Goal: Task Accomplishment & Management: Use online tool/utility

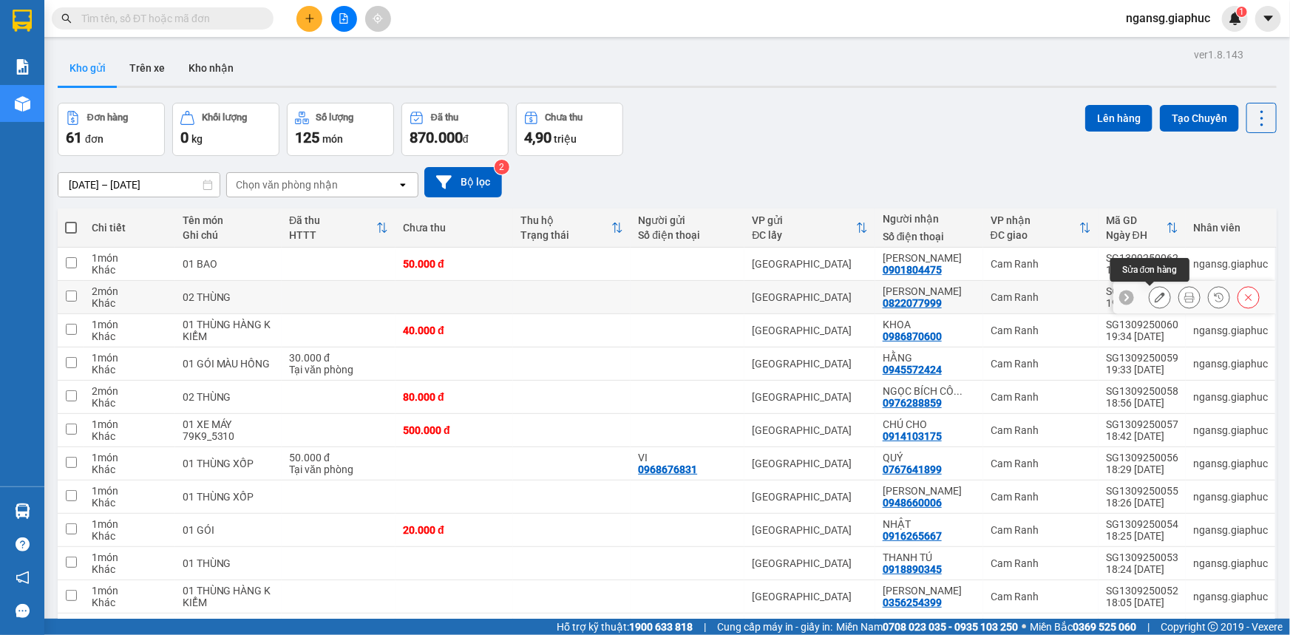
click at [1155, 295] on icon at bounding box center [1160, 297] width 10 height 10
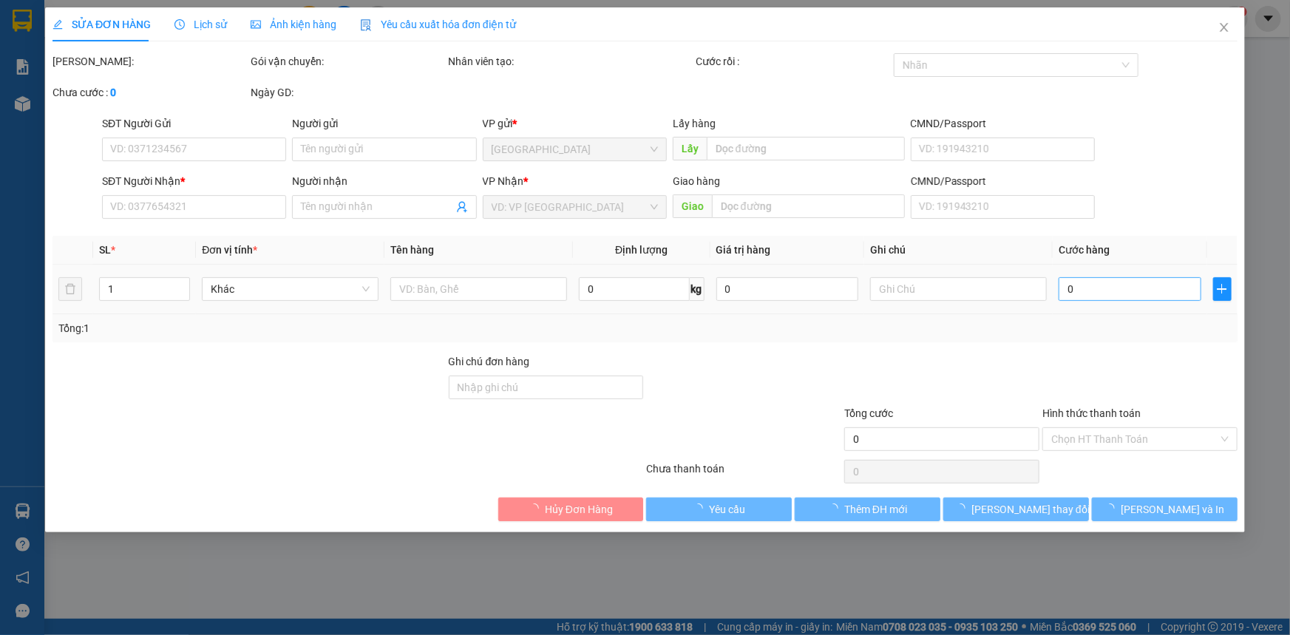
type input "0822077999"
type input "[PERSON_NAME]"
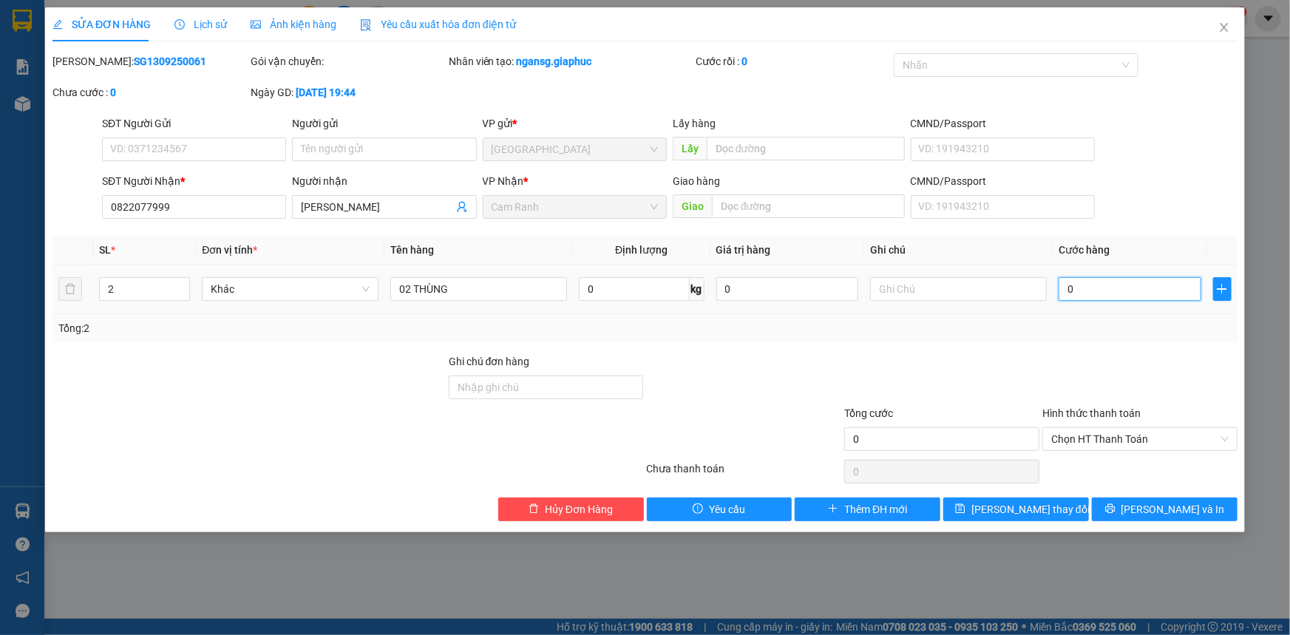
click at [1158, 284] on input "0" at bounding box center [1129, 289] width 143 height 24
type input "8"
type input "80"
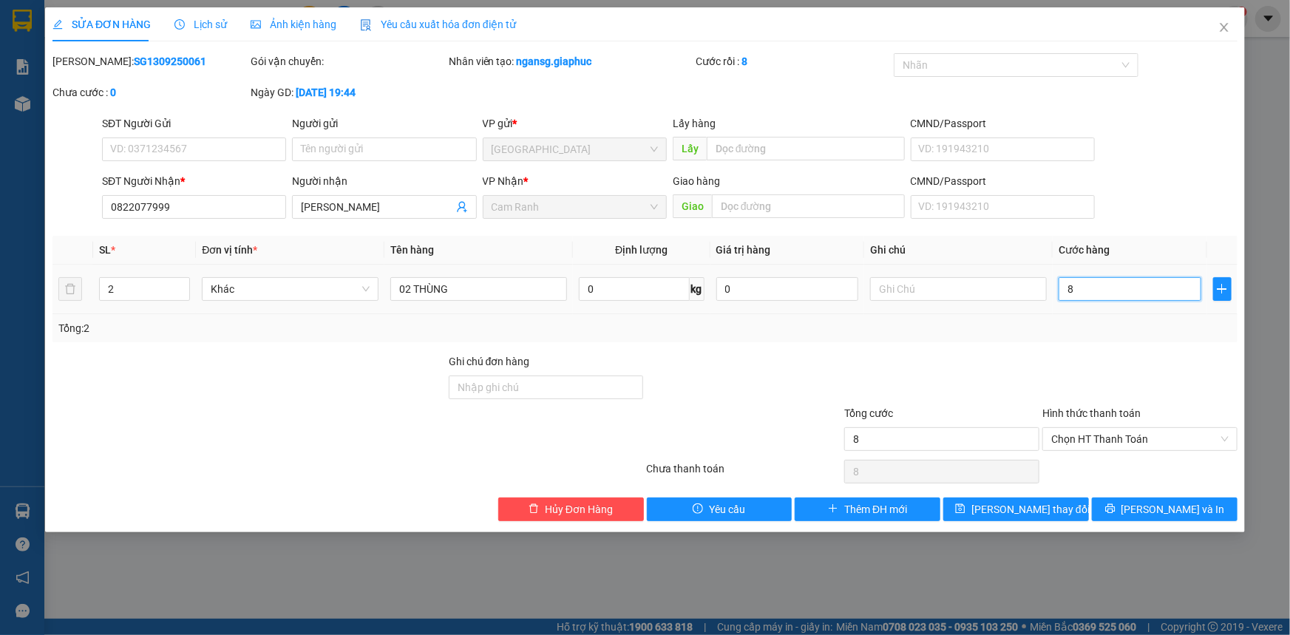
type input "80"
type input "80.000"
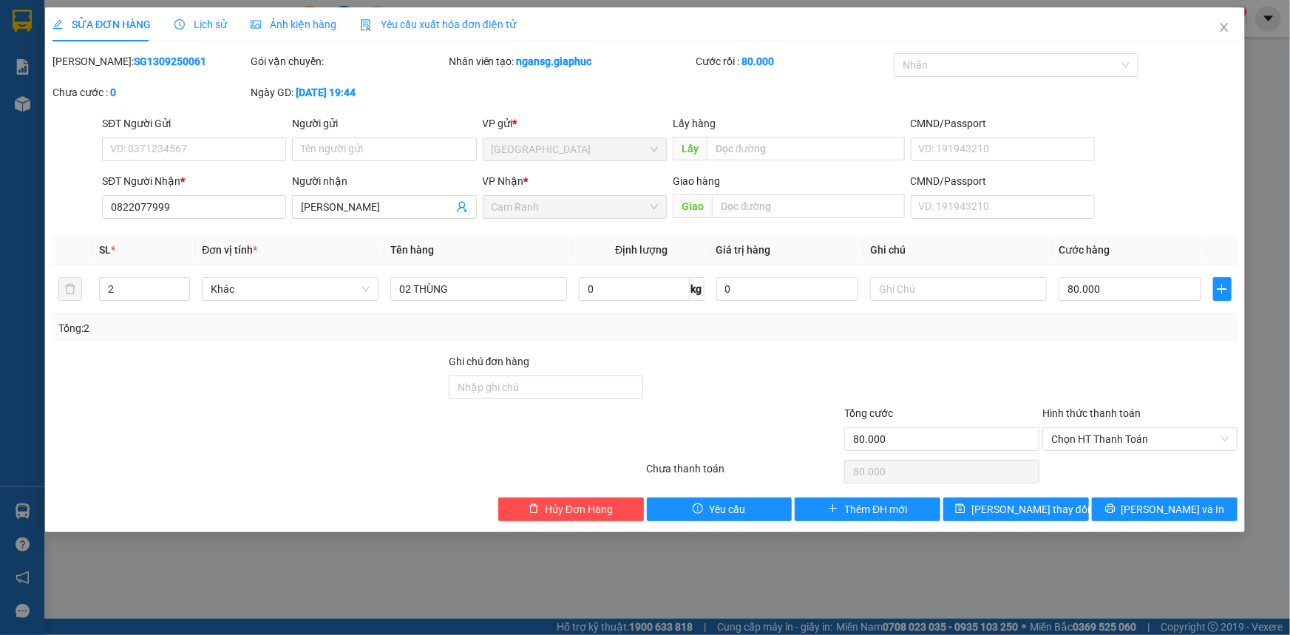
click at [1132, 367] on div at bounding box center [1140, 379] width 198 height 52
click at [1109, 290] on input "80.000" at bounding box center [1129, 289] width 143 height 24
type input "0"
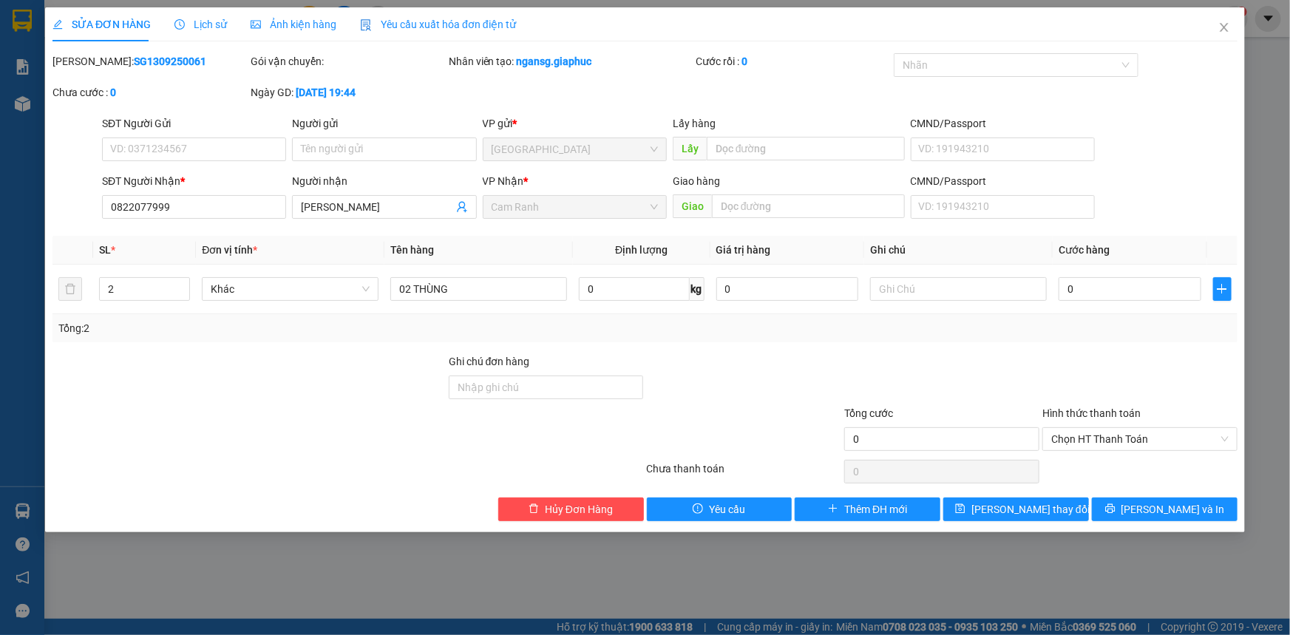
click at [1178, 118] on div "SĐT Người Gửi VD: 0371234567 Người gửi Tên người gửi VP gửi * [GEOGRAPHIC_DATA]…" at bounding box center [669, 141] width 1141 height 52
click at [1124, 290] on input "0" at bounding box center [1129, 289] width 143 height 24
type input "8"
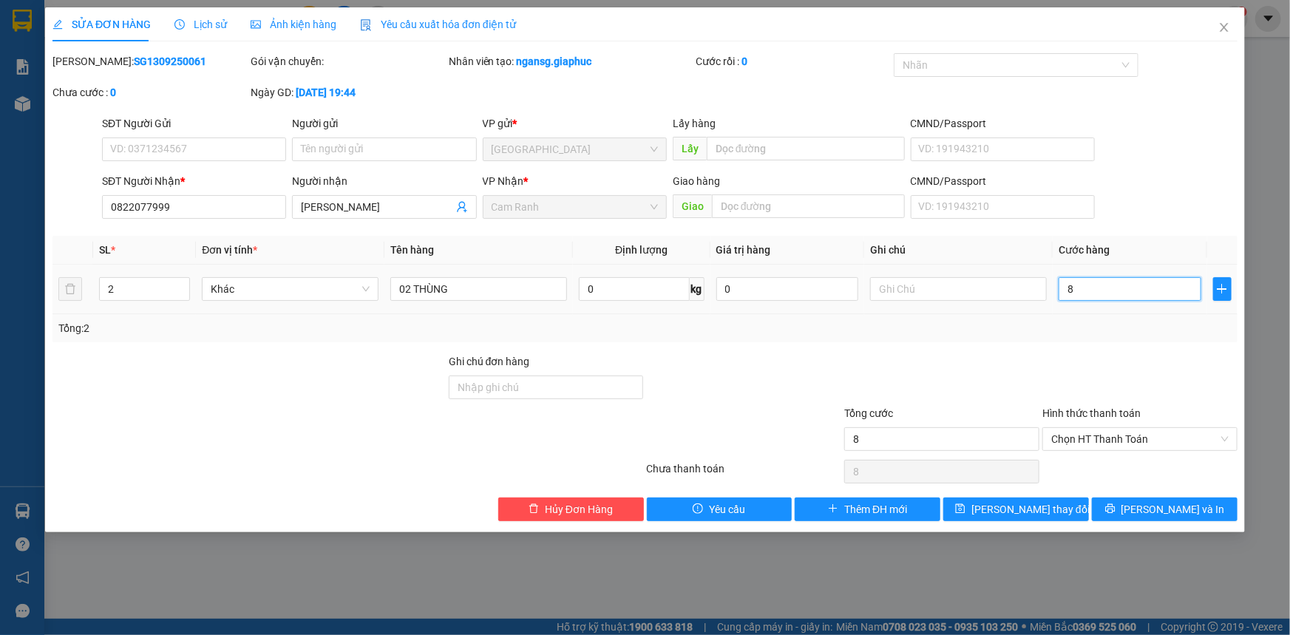
type input "80"
type input "80.000"
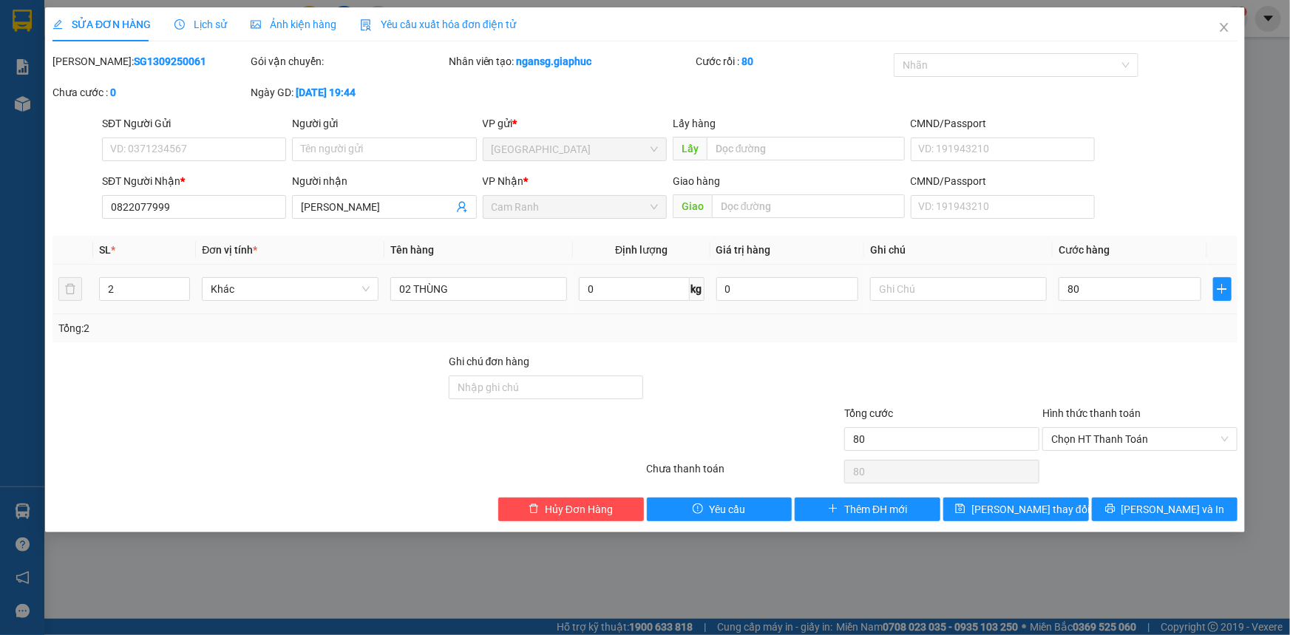
type input "80.000"
click at [1090, 334] on div "Tổng: 2" at bounding box center [644, 328] width 1173 height 16
click at [1027, 509] on div "Total Paid Fee 0 Total UnPaid Fee 0 Cash Collection Total Fee Mã ĐH: SG13092500…" at bounding box center [644, 287] width 1185 height 468
click at [1026, 510] on span "[PERSON_NAME] thay đổi" at bounding box center [1030, 509] width 118 height 16
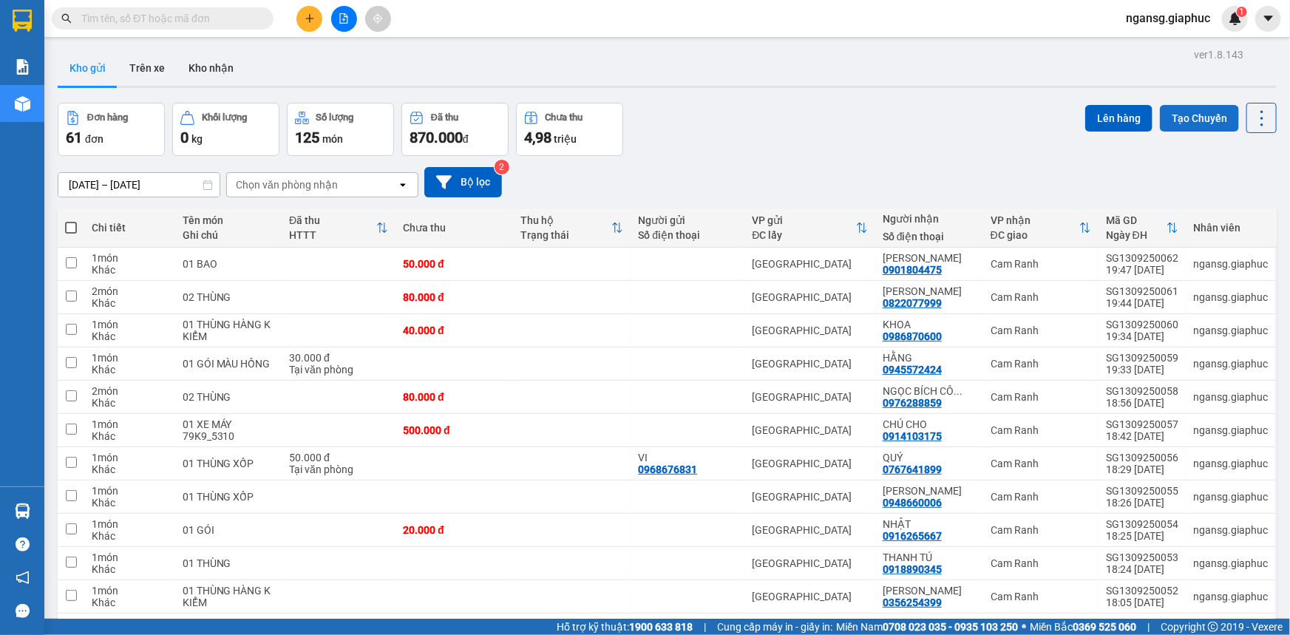
click at [1193, 115] on button "Tạo Chuyến" at bounding box center [1199, 118] width 79 height 27
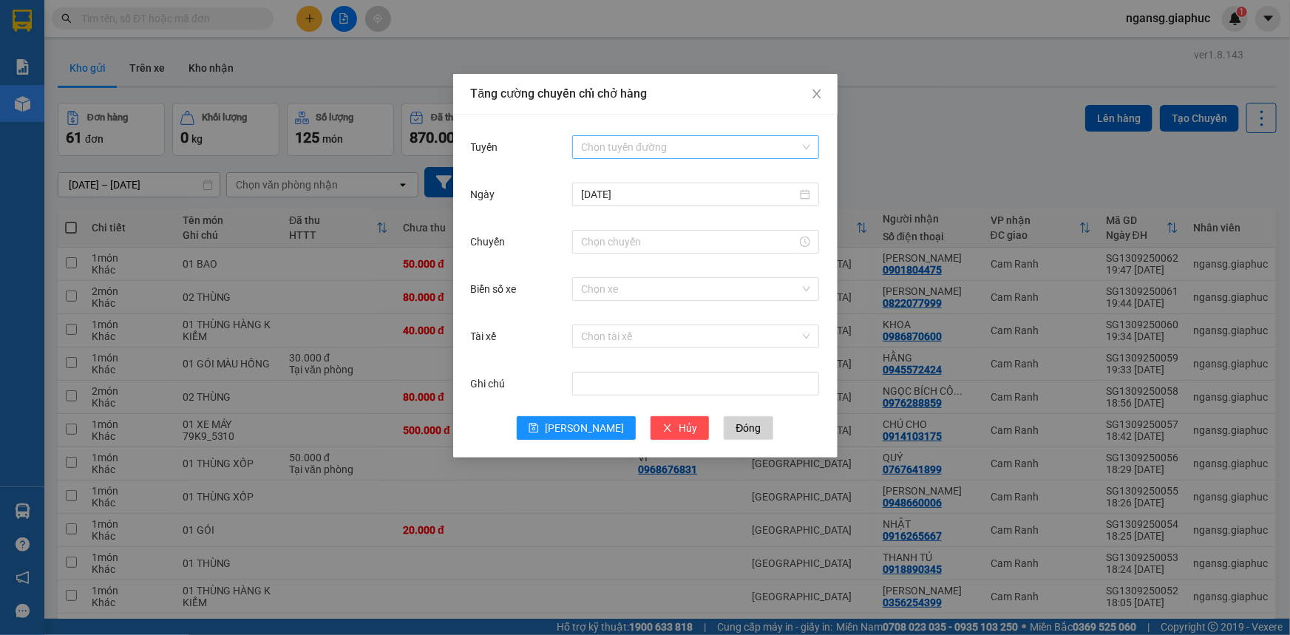
click at [619, 149] on input "Tuyến" at bounding box center [690, 147] width 219 height 22
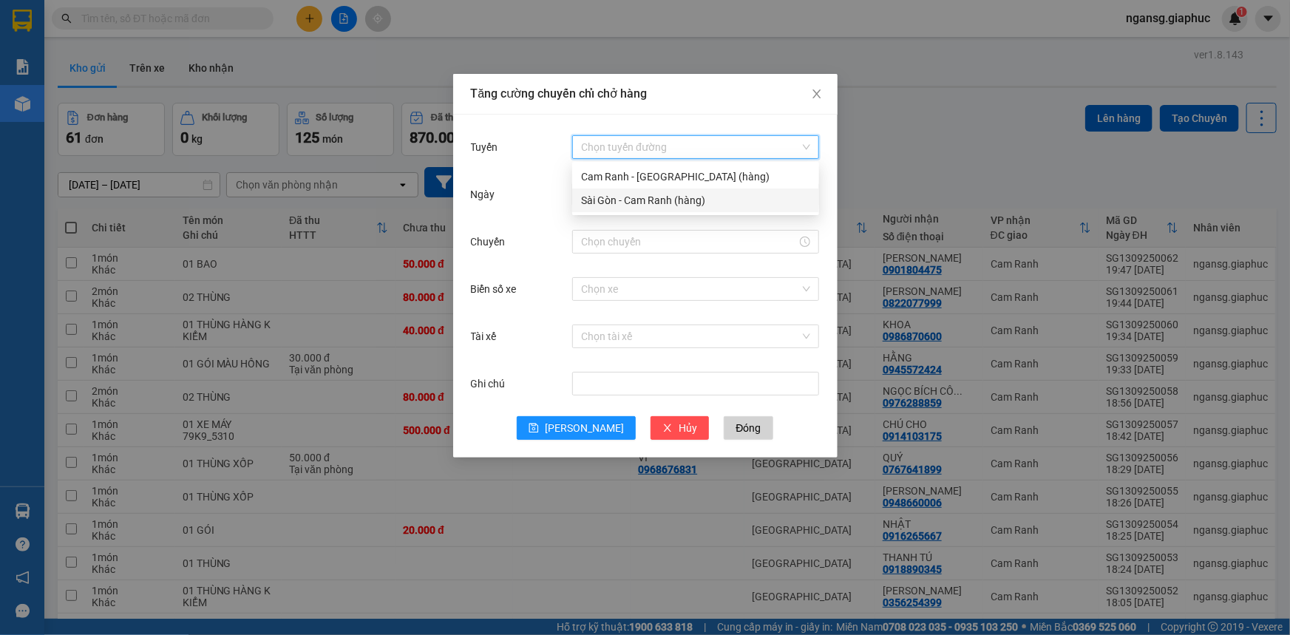
click at [639, 197] on div "Sài Gòn - Cam Ranh (hàng)" at bounding box center [695, 200] width 229 height 16
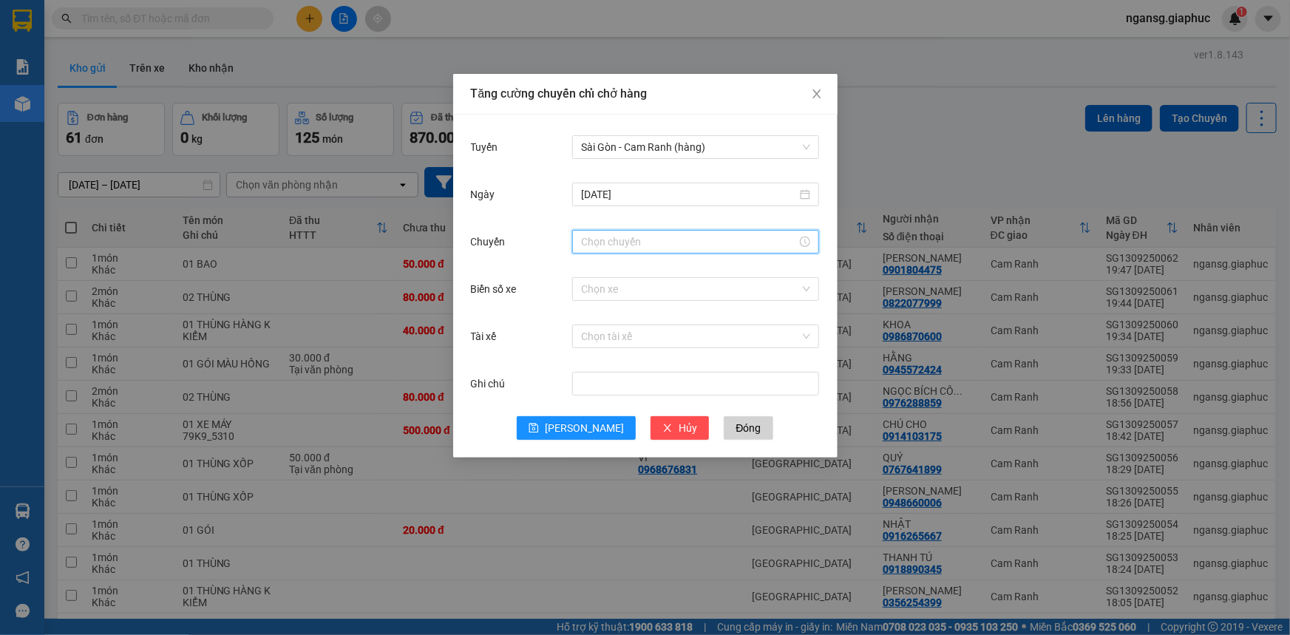
click at [615, 248] on input "Chuyến" at bounding box center [689, 242] width 216 height 16
click at [593, 319] on div "22" at bounding box center [592, 322] width 41 height 21
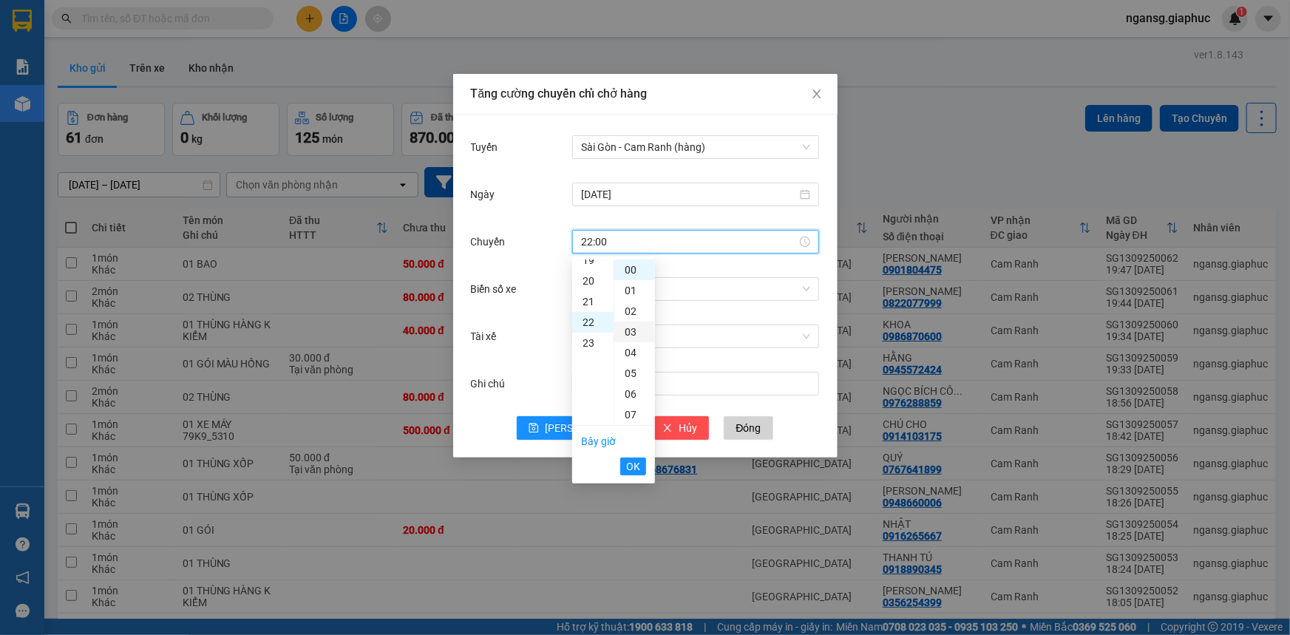
scroll to position [455, 0]
click at [631, 339] on div "10" at bounding box center [634, 343] width 41 height 21
type input "22:10"
click at [632, 466] on span "OK" at bounding box center [633, 466] width 14 height 16
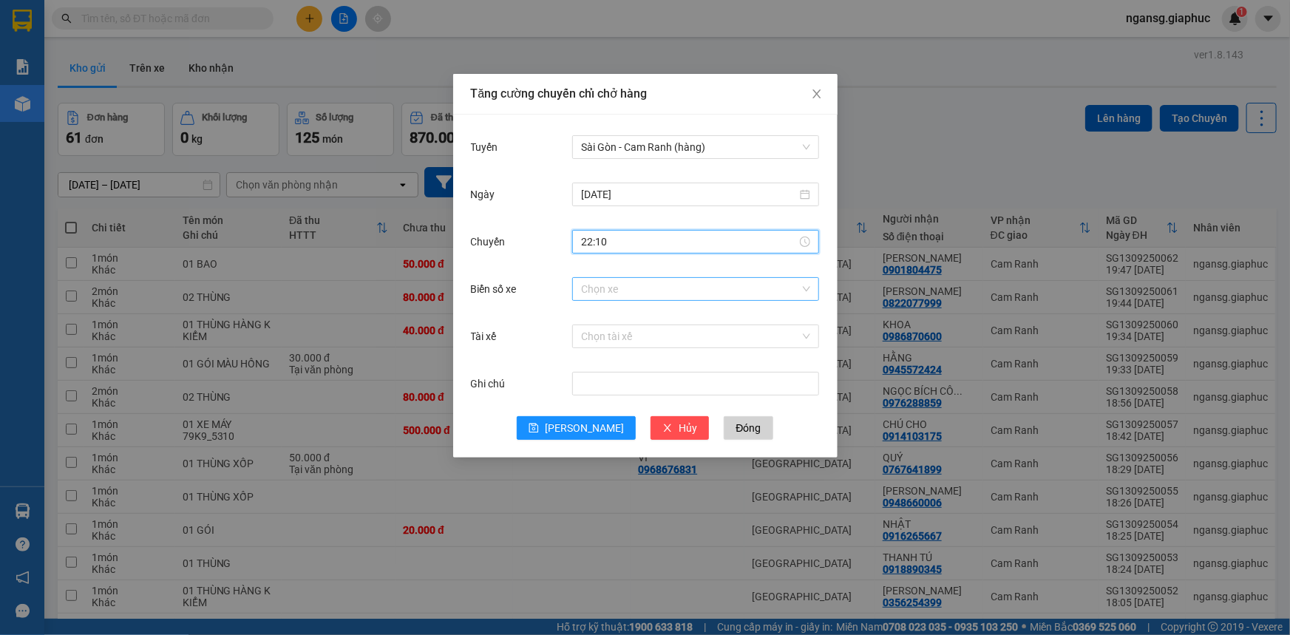
click at [608, 283] on input "Biển số xe" at bounding box center [690, 289] width 219 height 22
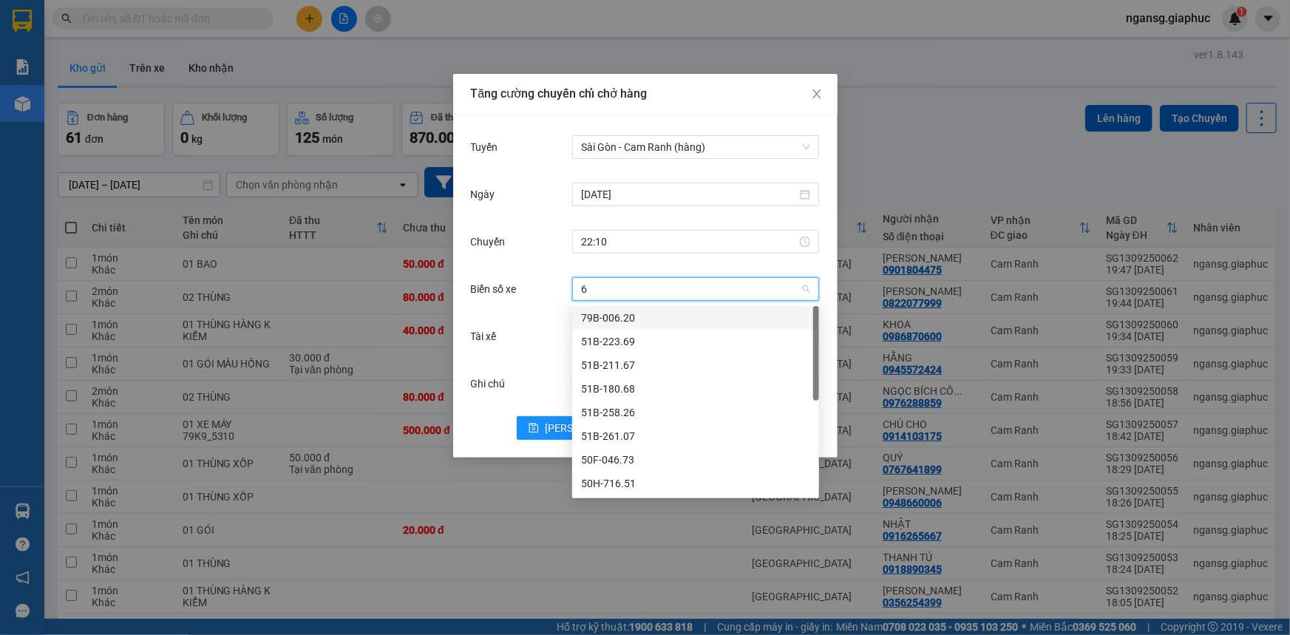
type input "67"
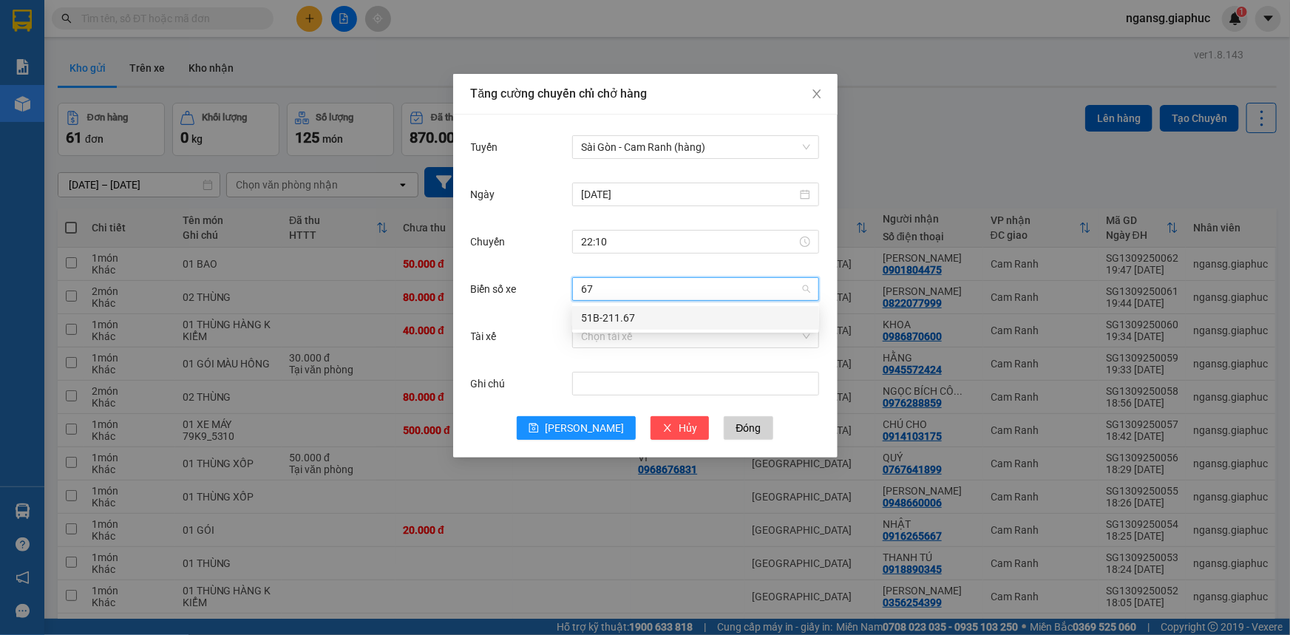
click at [633, 313] on div "51B-211.67" at bounding box center [695, 318] width 229 height 16
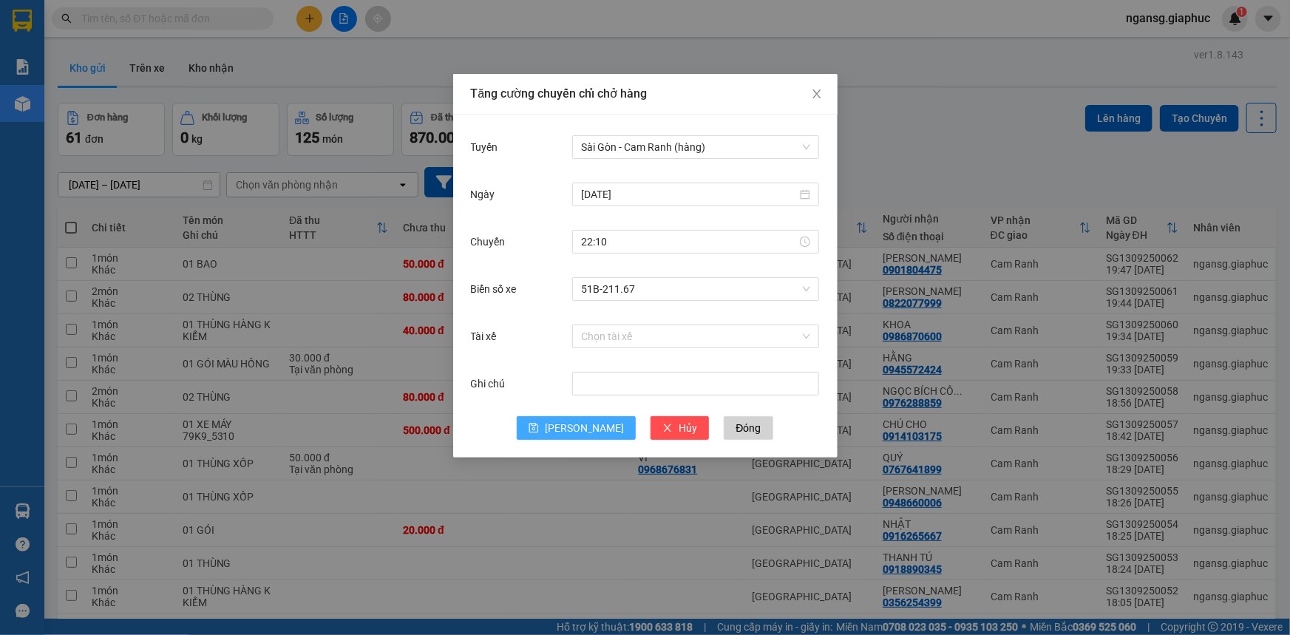
click at [586, 424] on span "[PERSON_NAME]" at bounding box center [584, 428] width 79 height 16
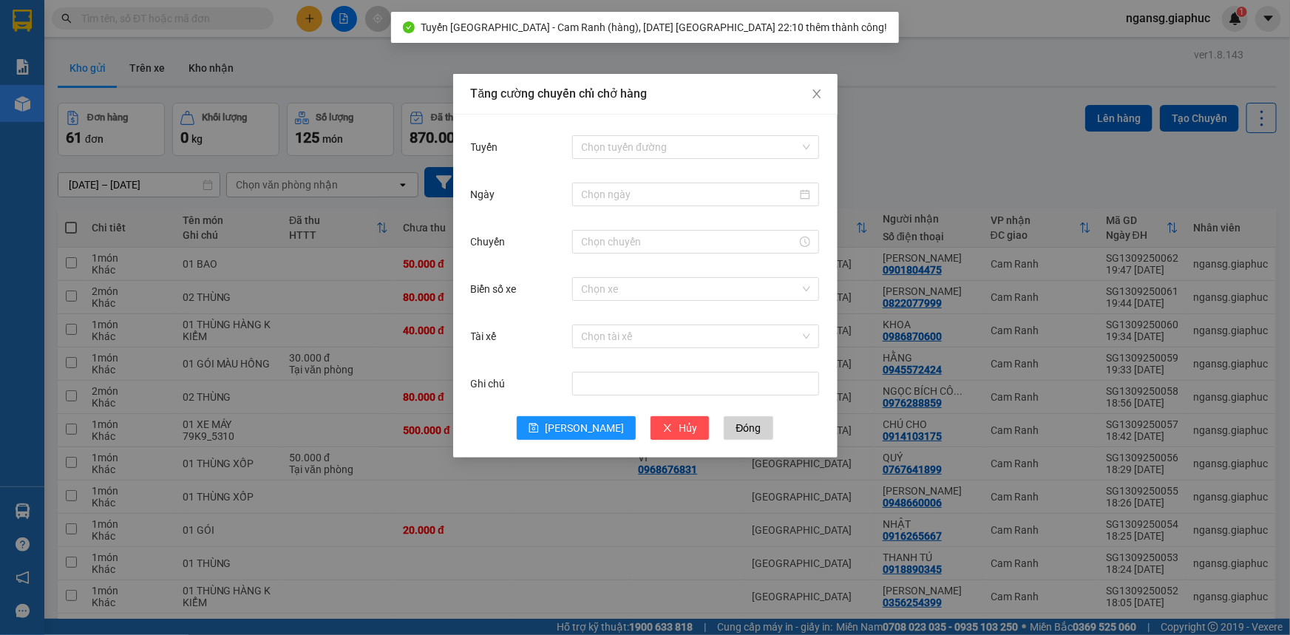
click at [1019, 107] on div "Tăng cường chuyến chỉ chở hàng Tuyến Chọn tuyến đường Ngày Chuyến Biển số xe Ch…" at bounding box center [645, 317] width 1290 height 635
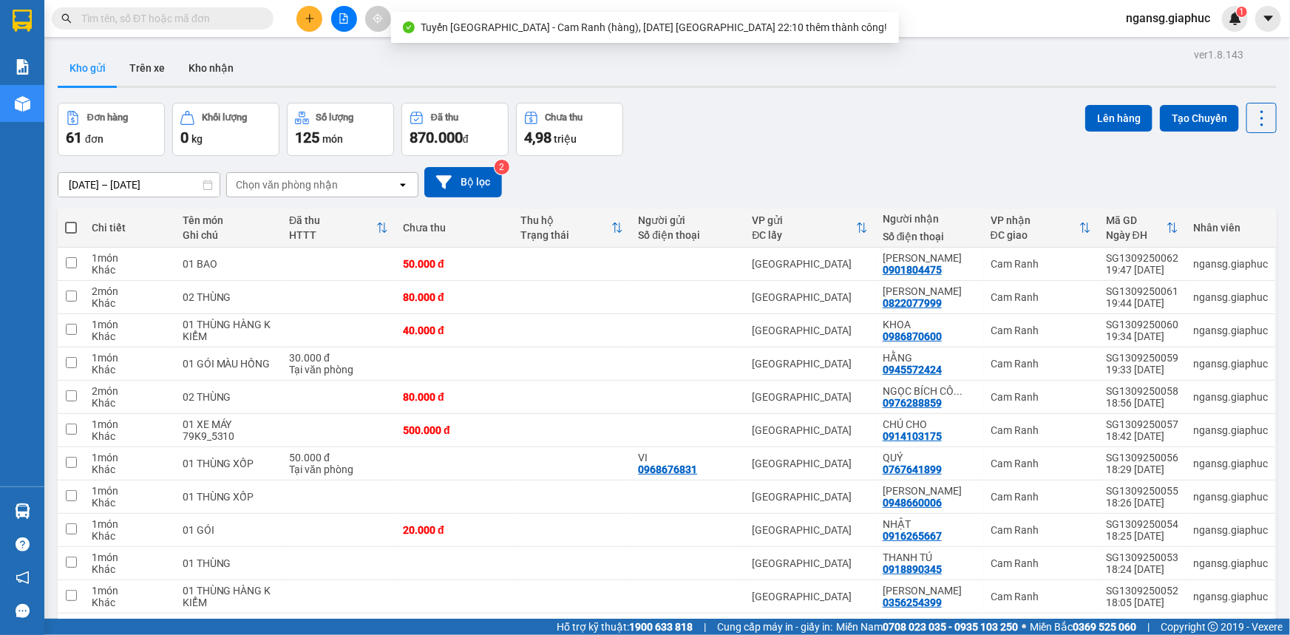
click at [69, 228] on span at bounding box center [71, 228] width 12 height 12
click at [71, 220] on input "checkbox" at bounding box center [71, 220] width 0 height 0
checkbox input "true"
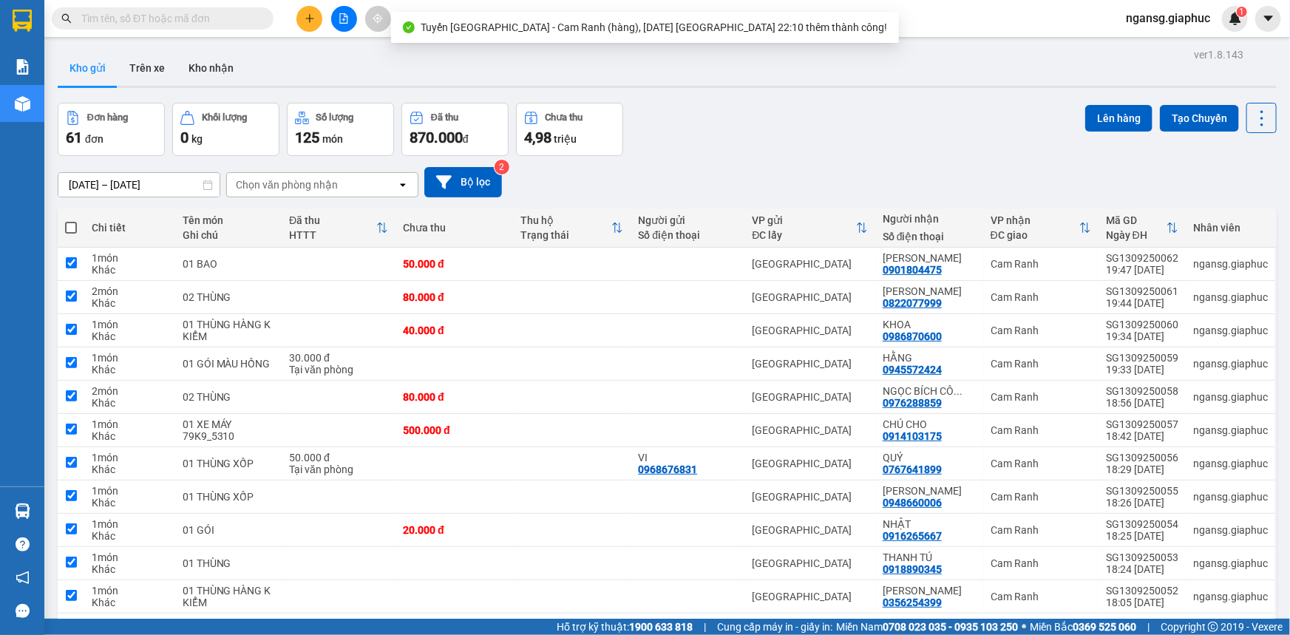
checkbox input "true"
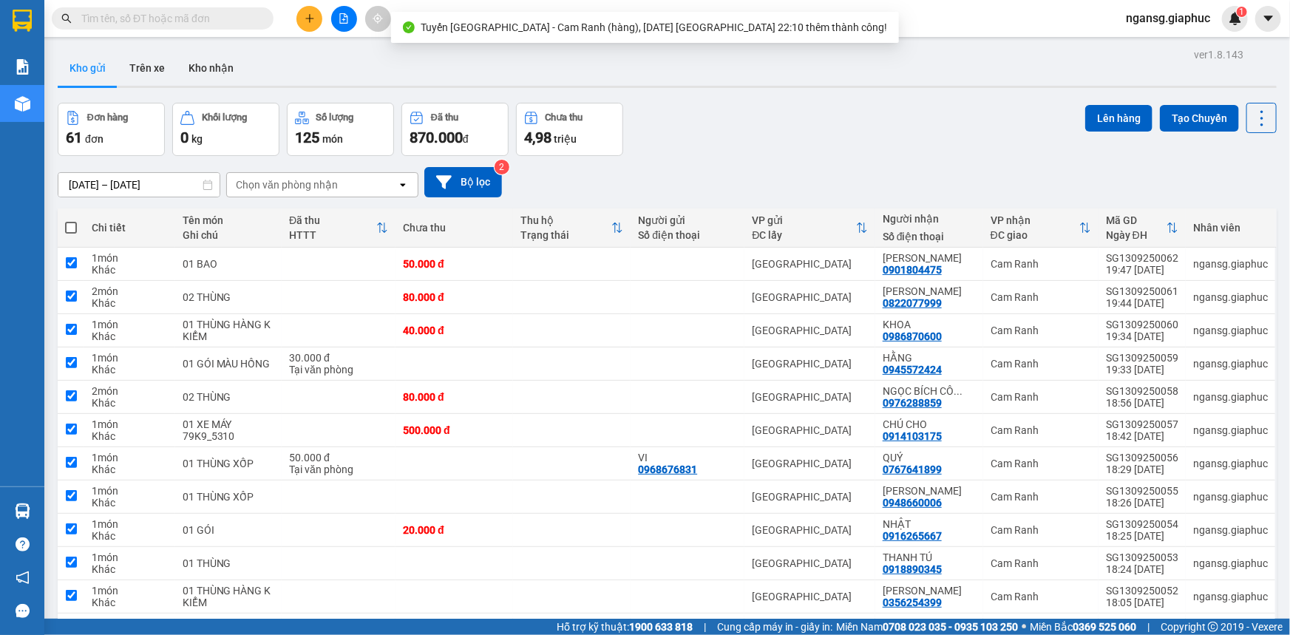
checkbox input "true"
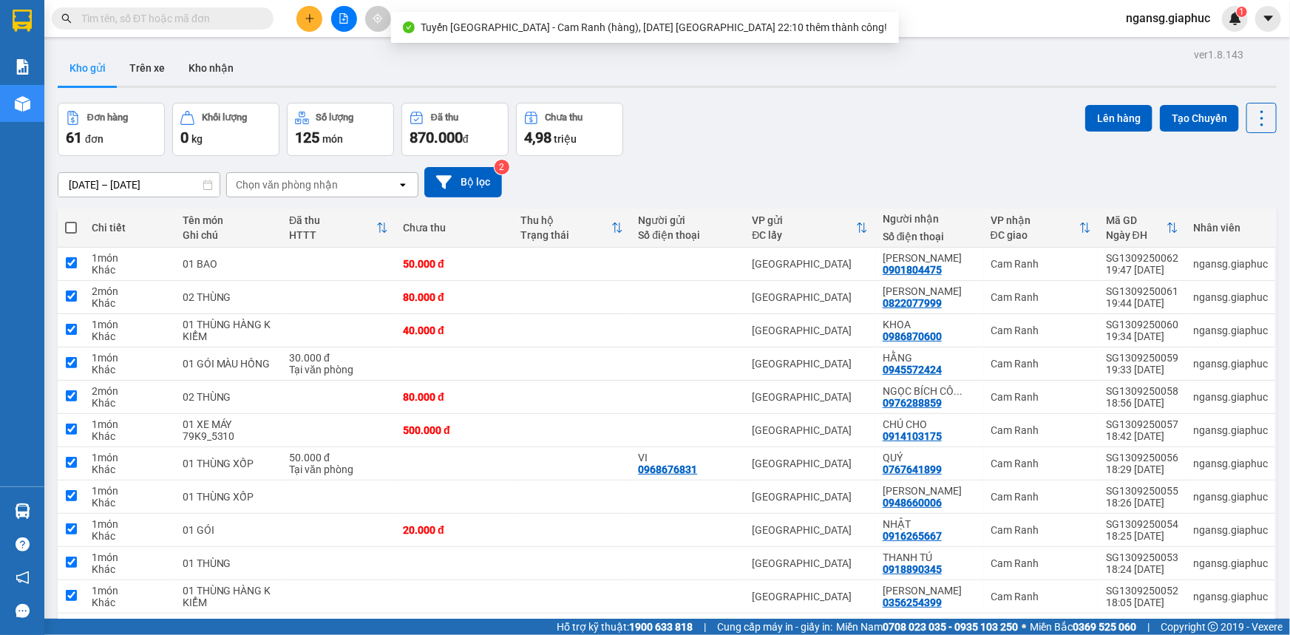
checkbox input "true"
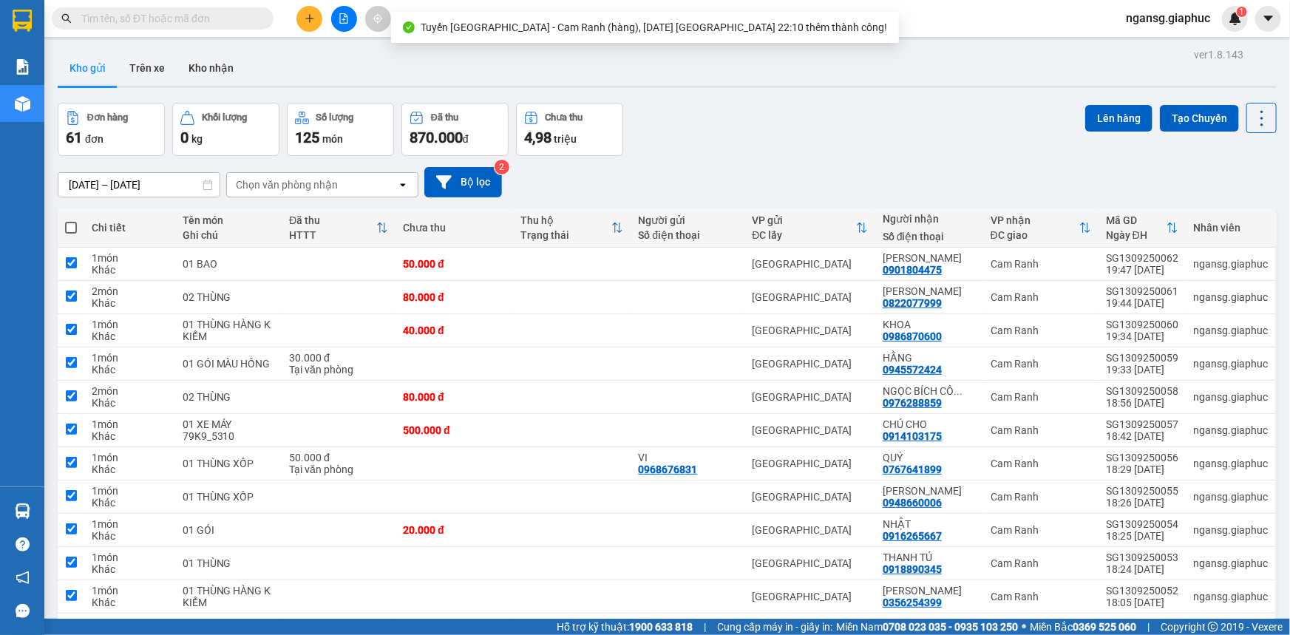
checkbox input "true"
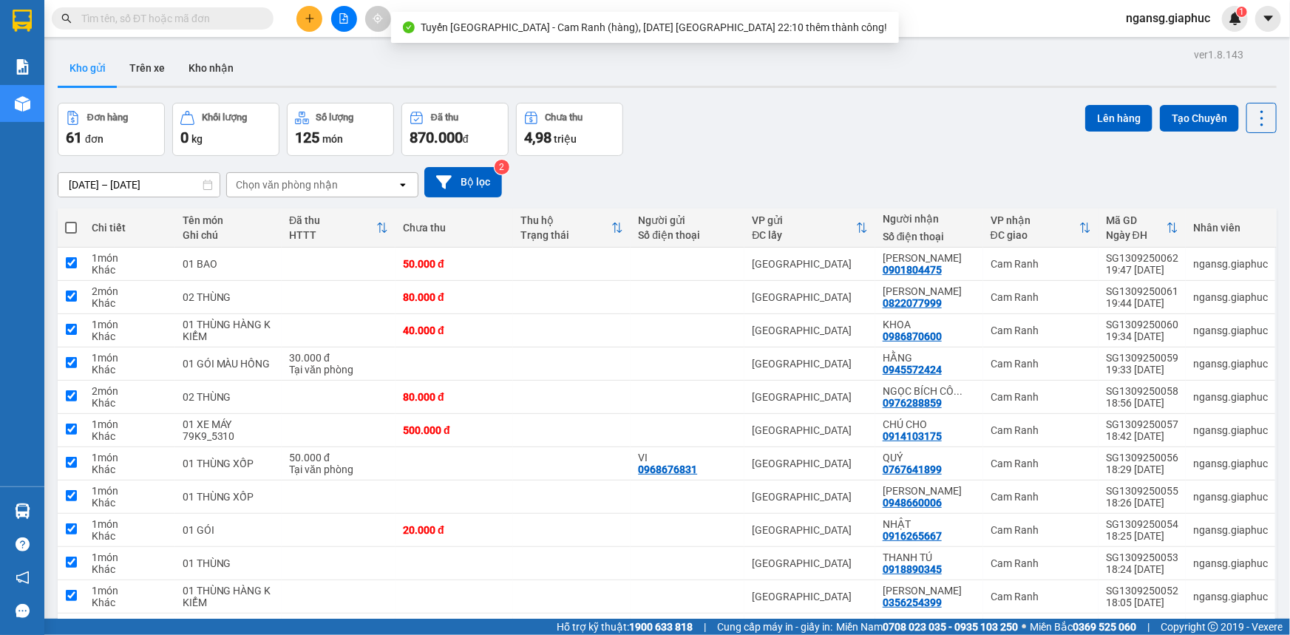
checkbox input "true"
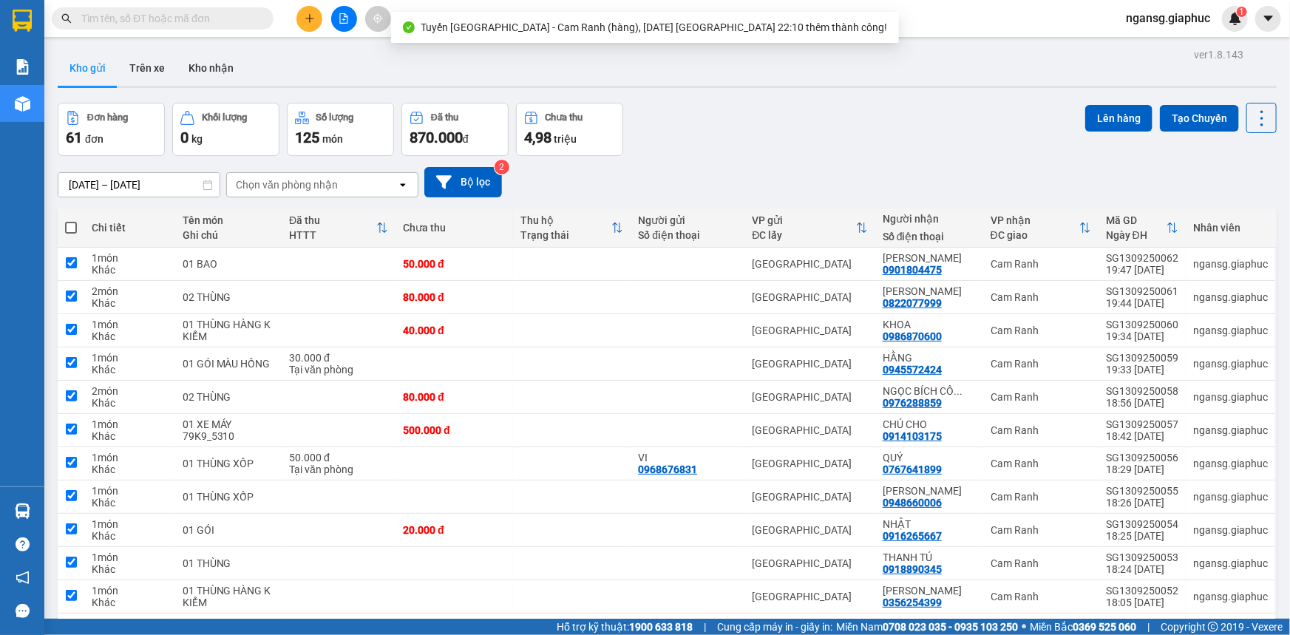
checkbox input "true"
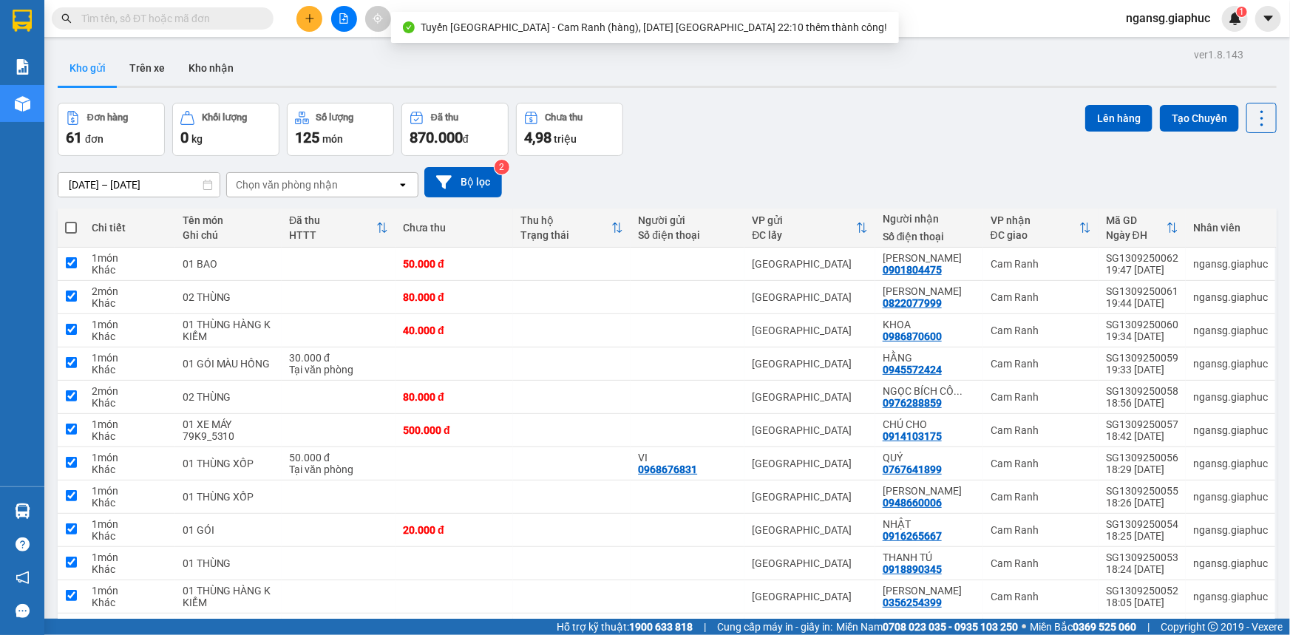
checkbox input "true"
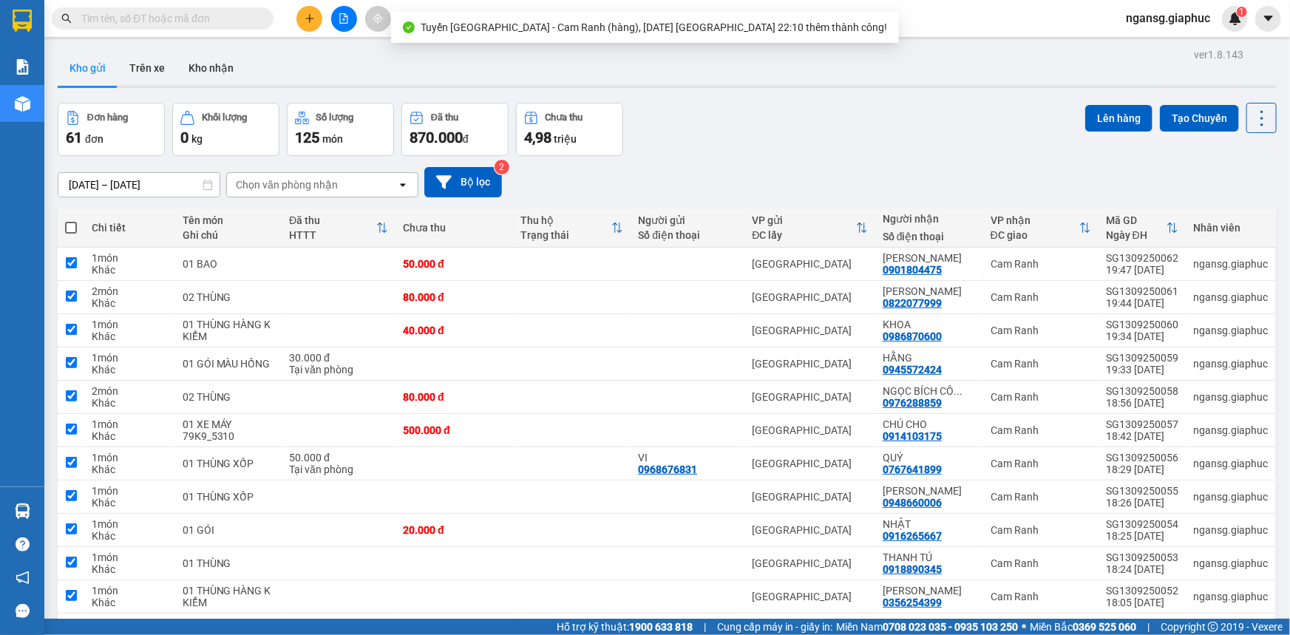
checkbox input "true"
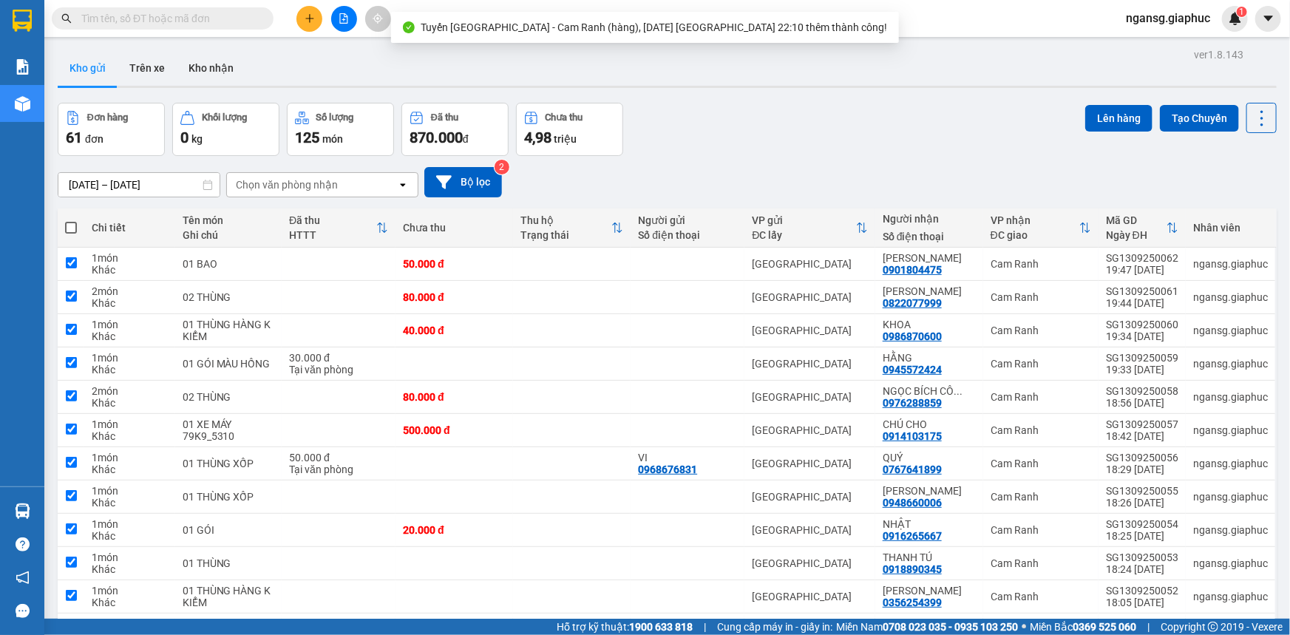
checkbox input "true"
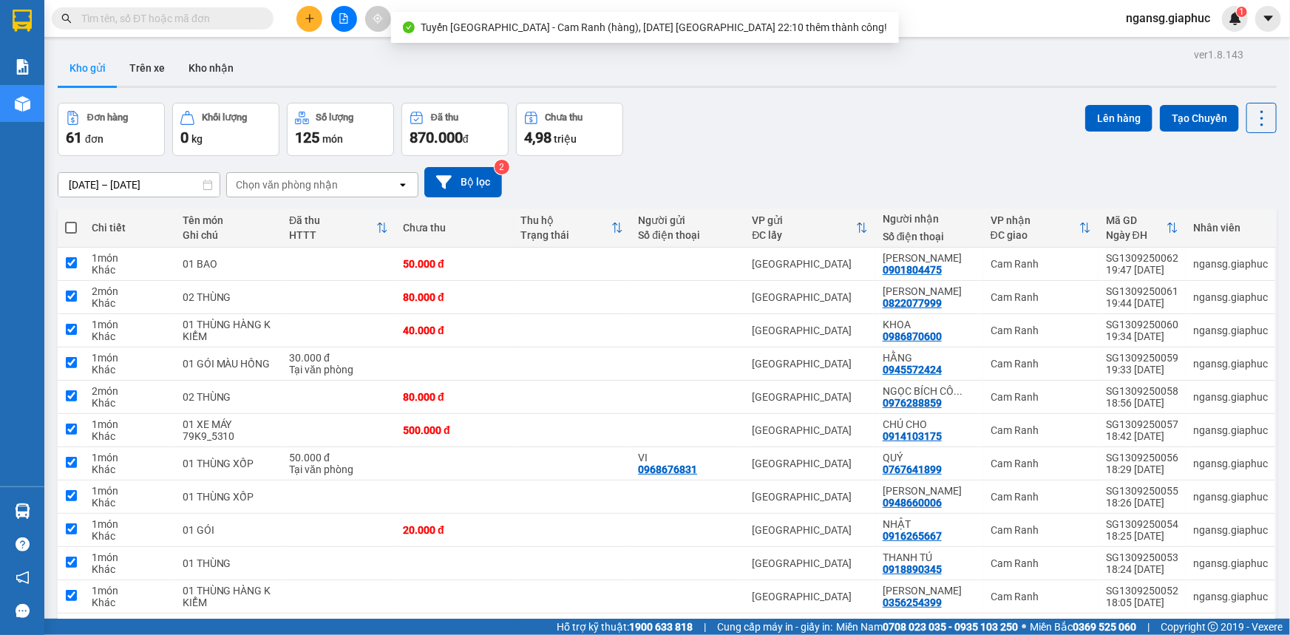
checkbox input "true"
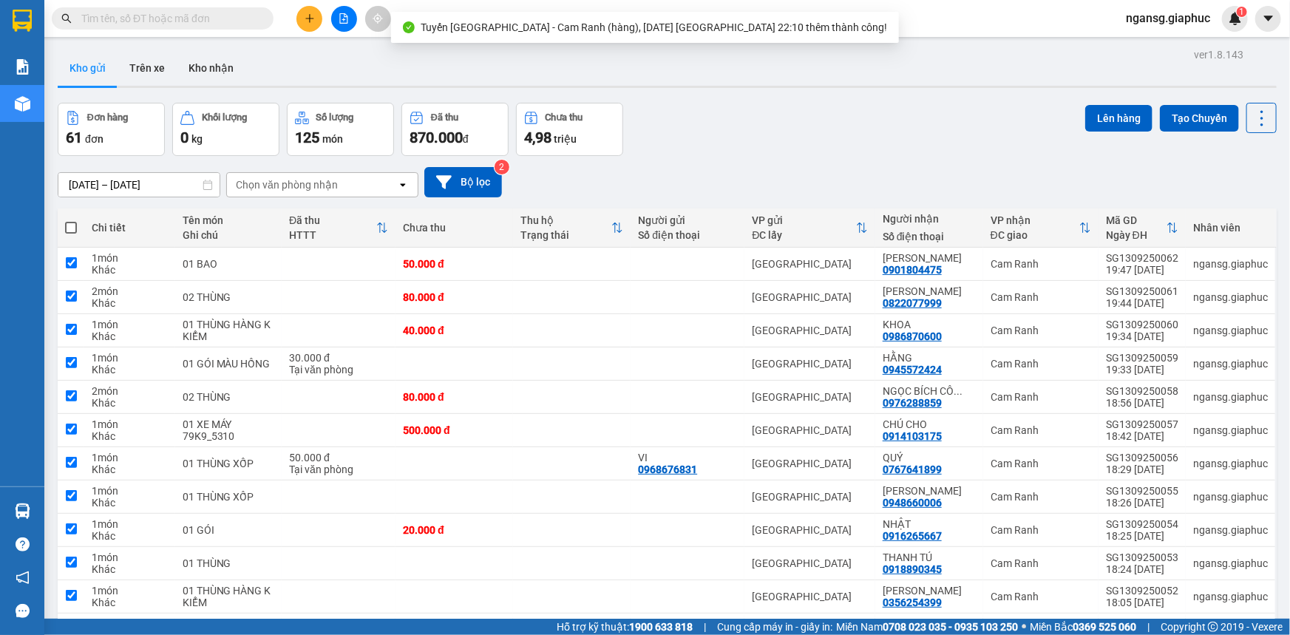
checkbox input "true"
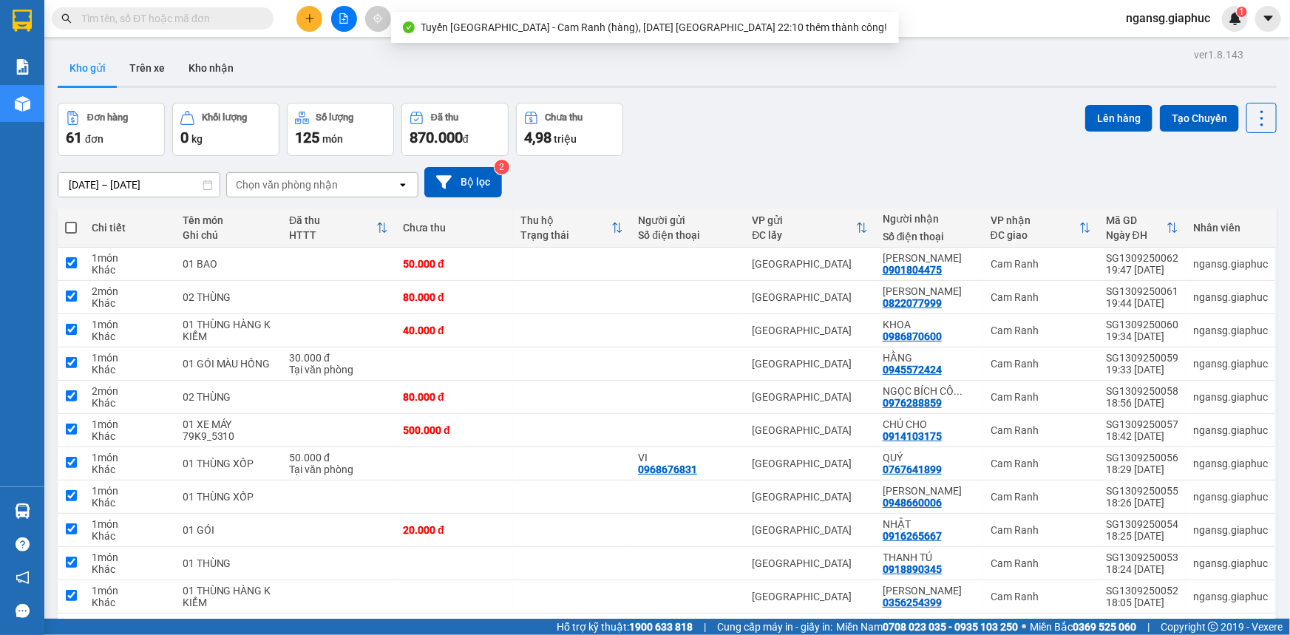
checkbox input "true"
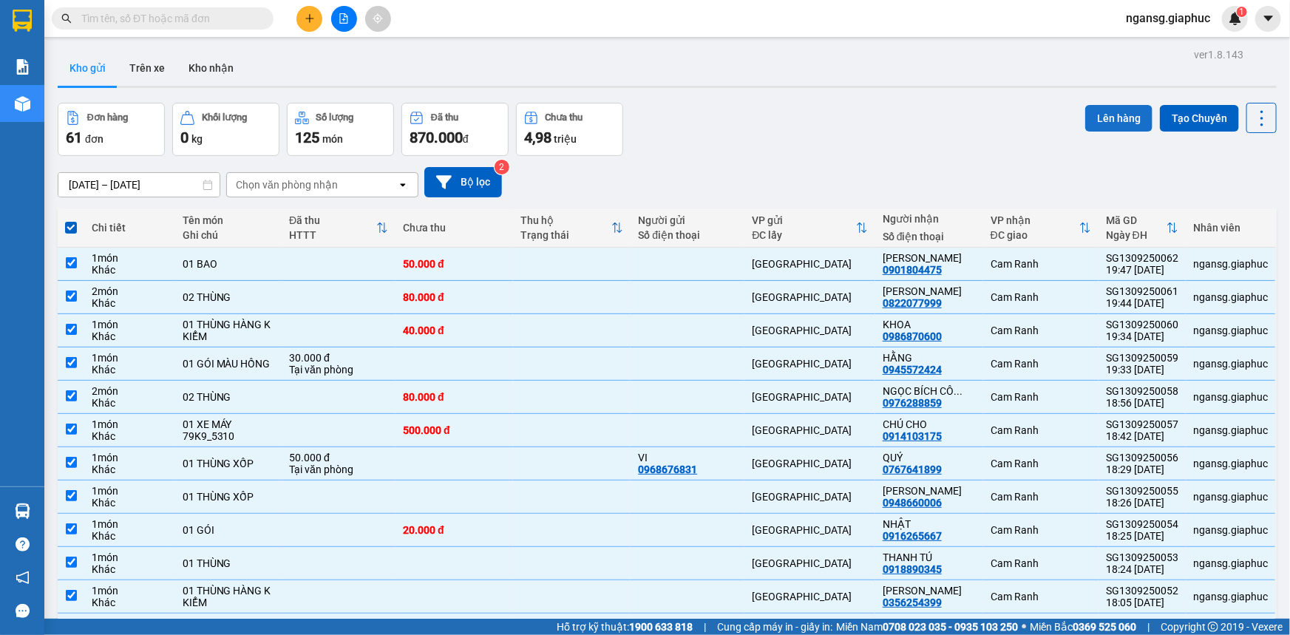
click at [1092, 121] on button "Lên hàng" at bounding box center [1118, 118] width 67 height 27
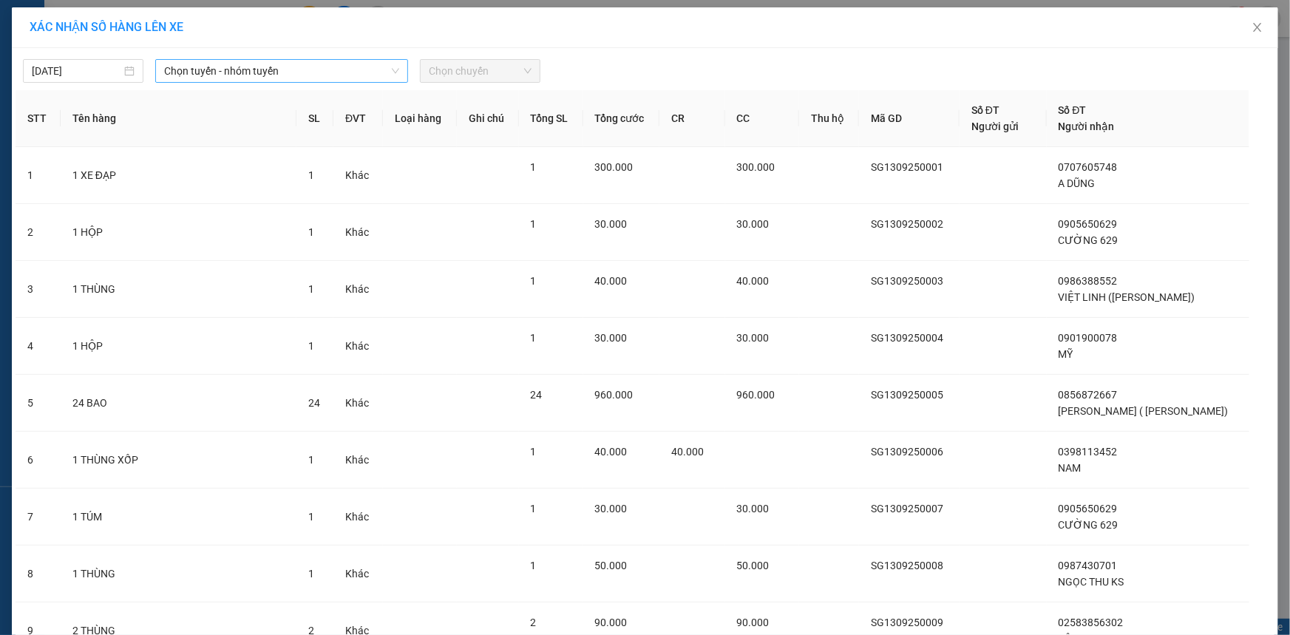
click at [176, 72] on span "Chọn tuyến - nhóm tuyến" at bounding box center [281, 71] width 235 height 22
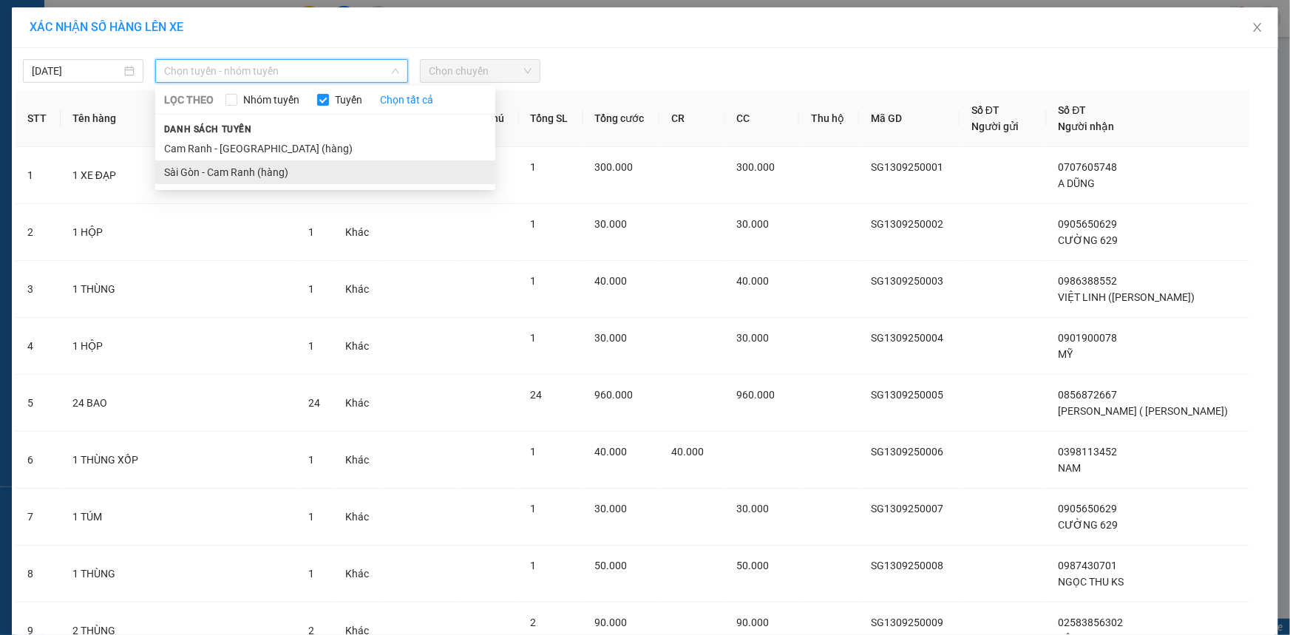
click at [232, 166] on li "Sài Gòn - Cam Ranh (hàng)" at bounding box center [325, 172] width 340 height 24
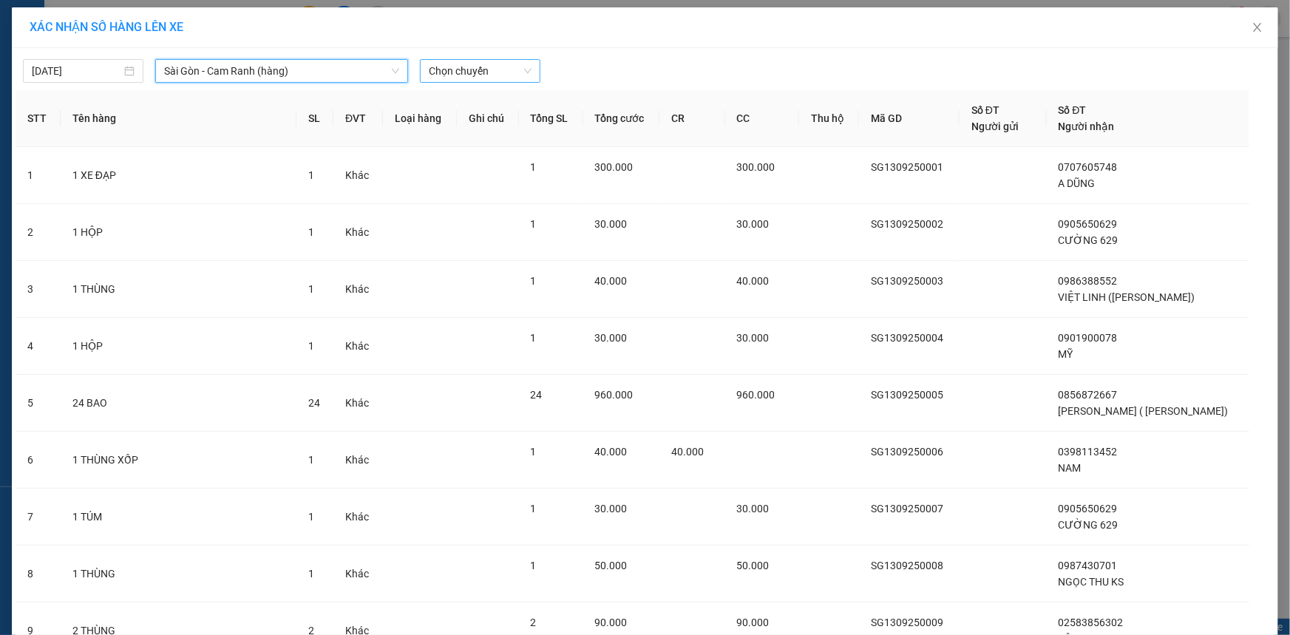
click at [480, 77] on span "Chọn chuyến" at bounding box center [480, 71] width 103 height 22
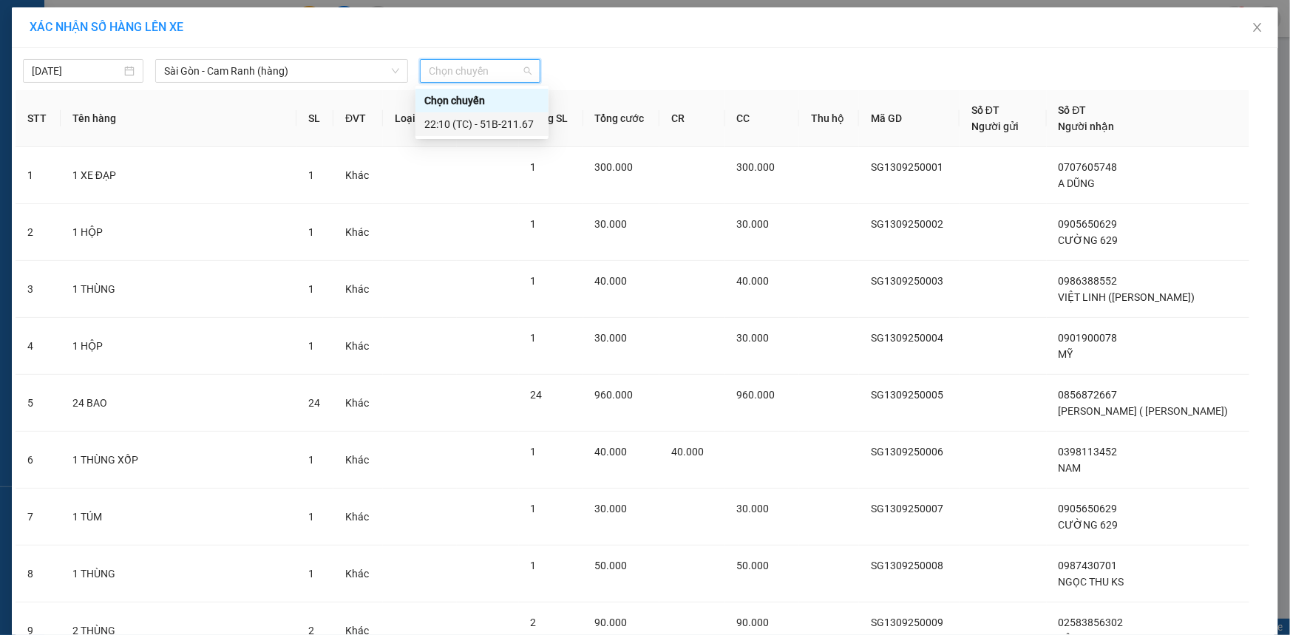
click at [505, 114] on div "22:10 (TC) - 51B-211.67" at bounding box center [481, 124] width 133 height 24
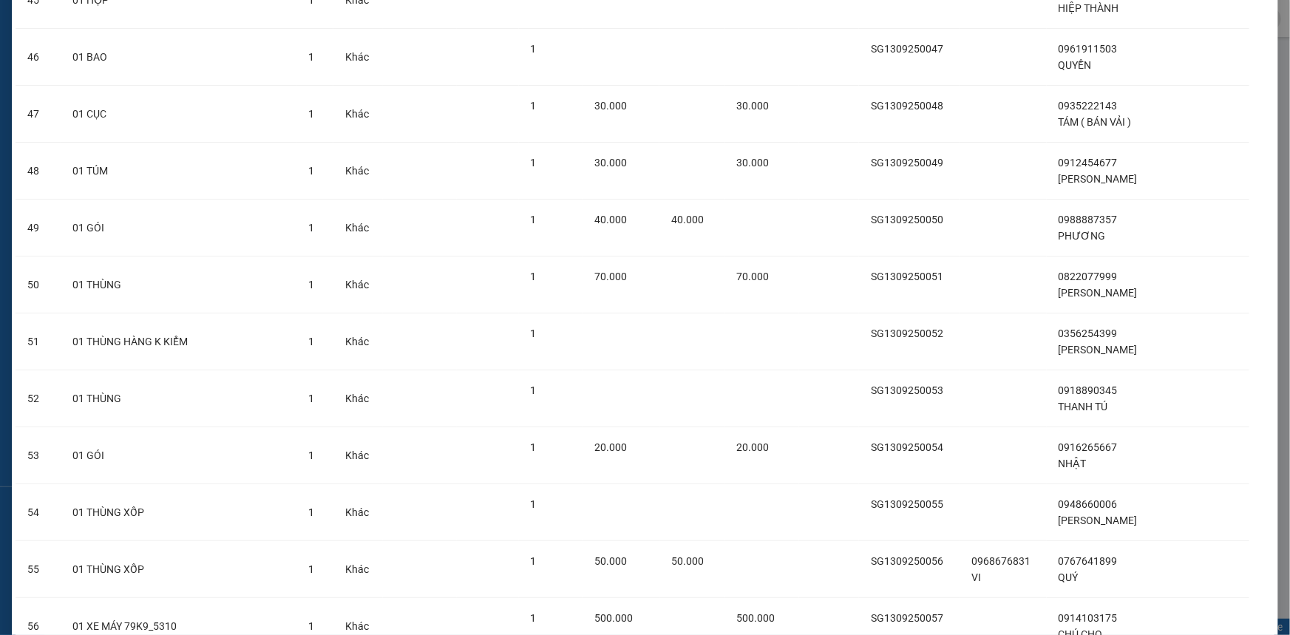
scroll to position [3096, 0]
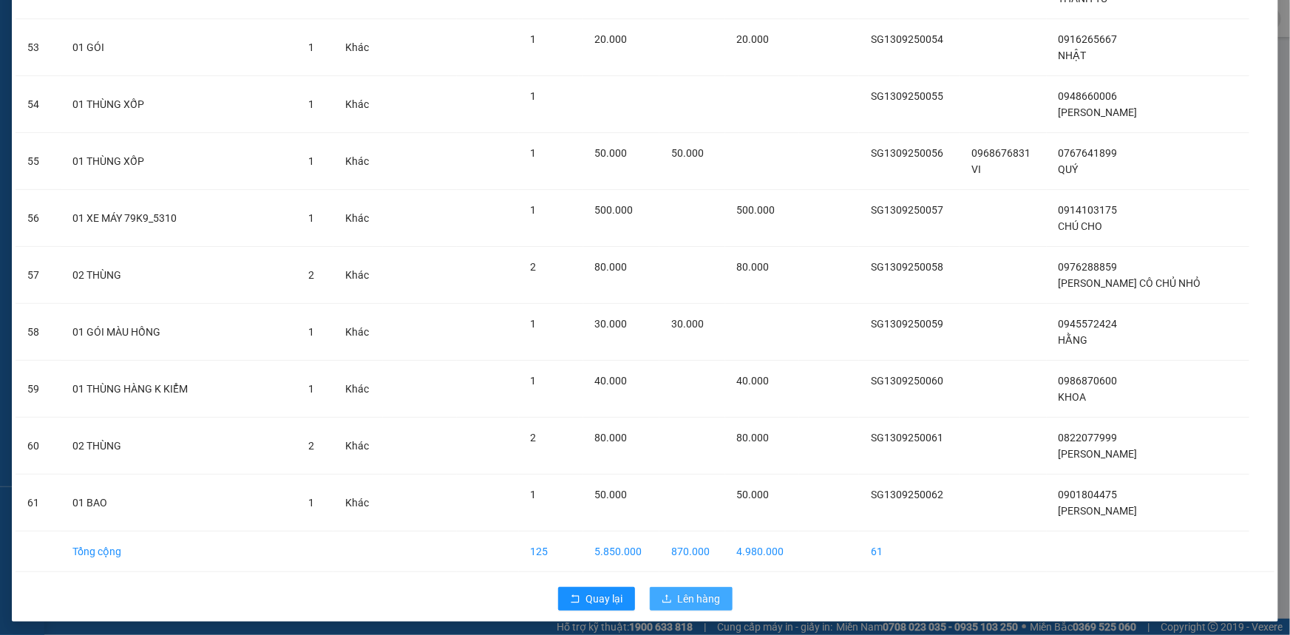
click at [679, 597] on span "Lên hàng" at bounding box center [699, 599] width 43 height 16
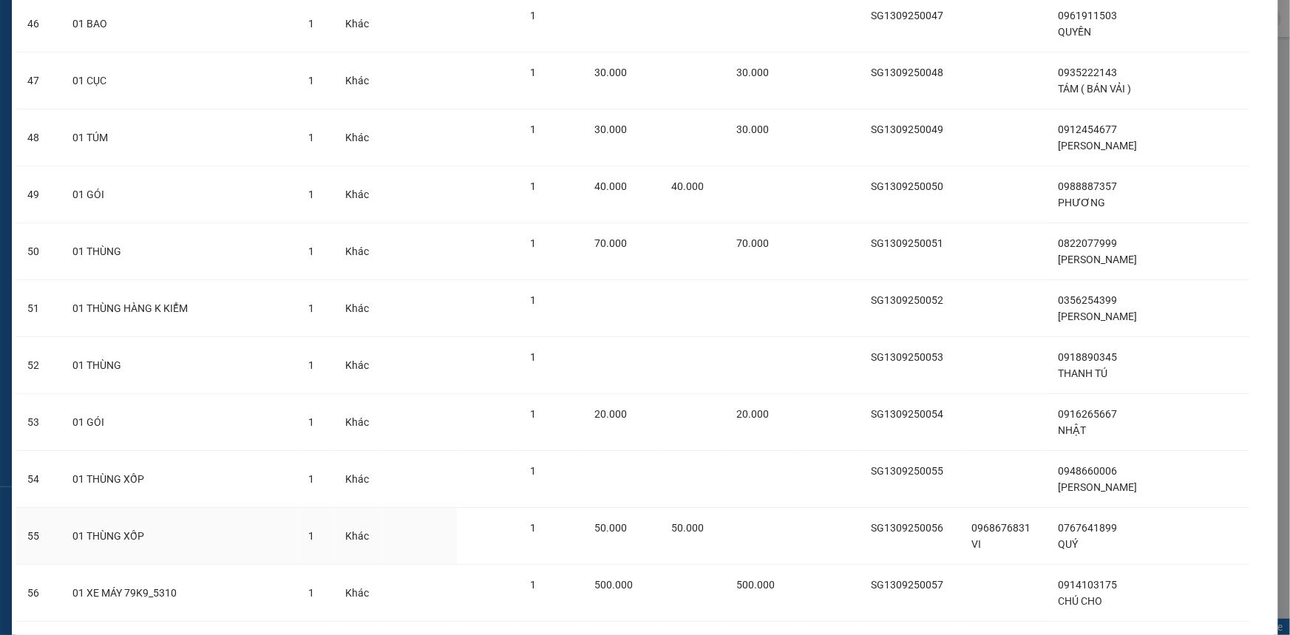
scroll to position [2693, 0]
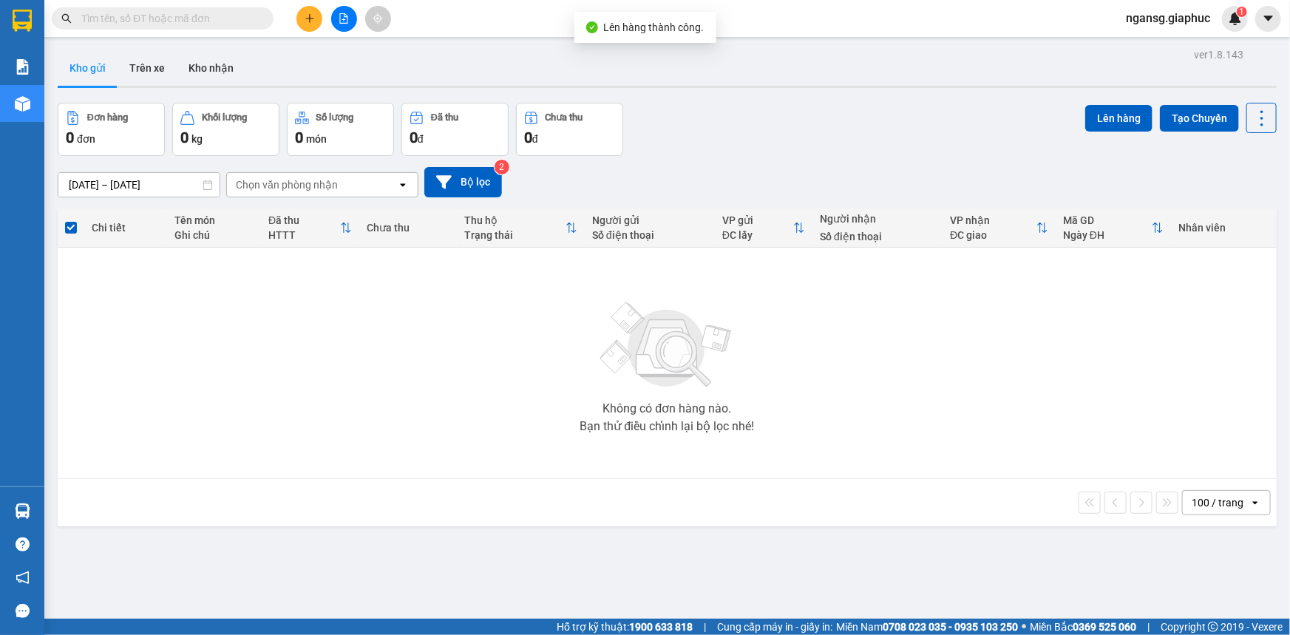
click at [738, 144] on div "Đơn hàng 0 đơn Khối lượng 0 kg Số lượng 0 món Đã thu 0 đ Chưa thu 0 đ Lên hàng …" at bounding box center [667, 129] width 1219 height 53
click at [348, 18] on icon "file-add" at bounding box center [344, 18] width 10 height 10
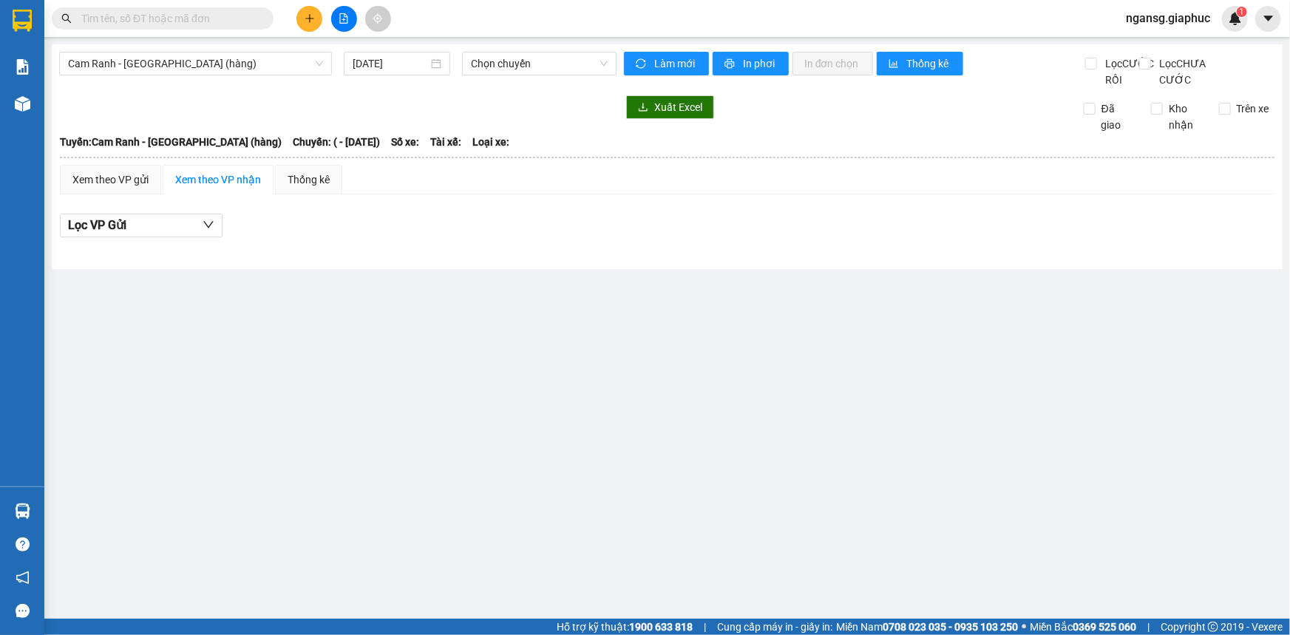
click at [840, 133] on div "Xuất Excel Đã giao Kho nhận Trên xe" at bounding box center [667, 114] width 1216 height 38
click at [163, 67] on span "Cam Ranh - [GEOGRAPHIC_DATA] (hàng)" at bounding box center [195, 63] width 255 height 22
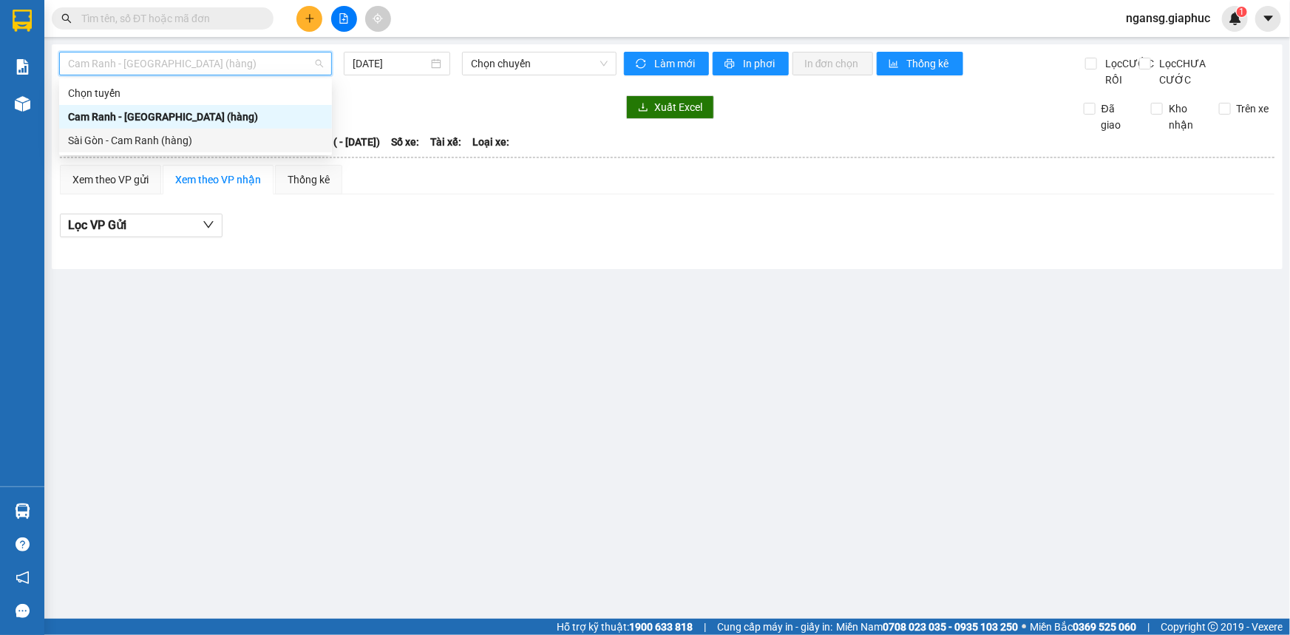
click at [168, 140] on div "Sài Gòn - Cam Ranh (hàng)" at bounding box center [195, 140] width 255 height 16
type input "[DATE]"
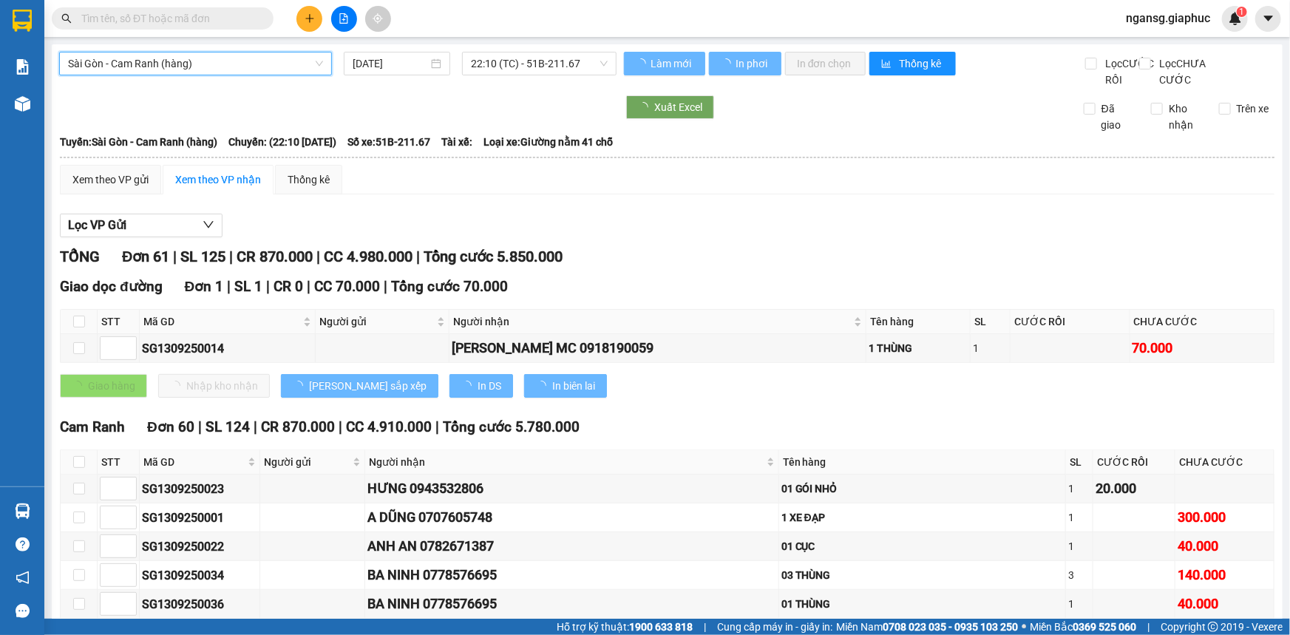
click at [826, 133] on div "Xuất Excel Đã giao Kho nhận Trên xe" at bounding box center [667, 114] width 1216 height 38
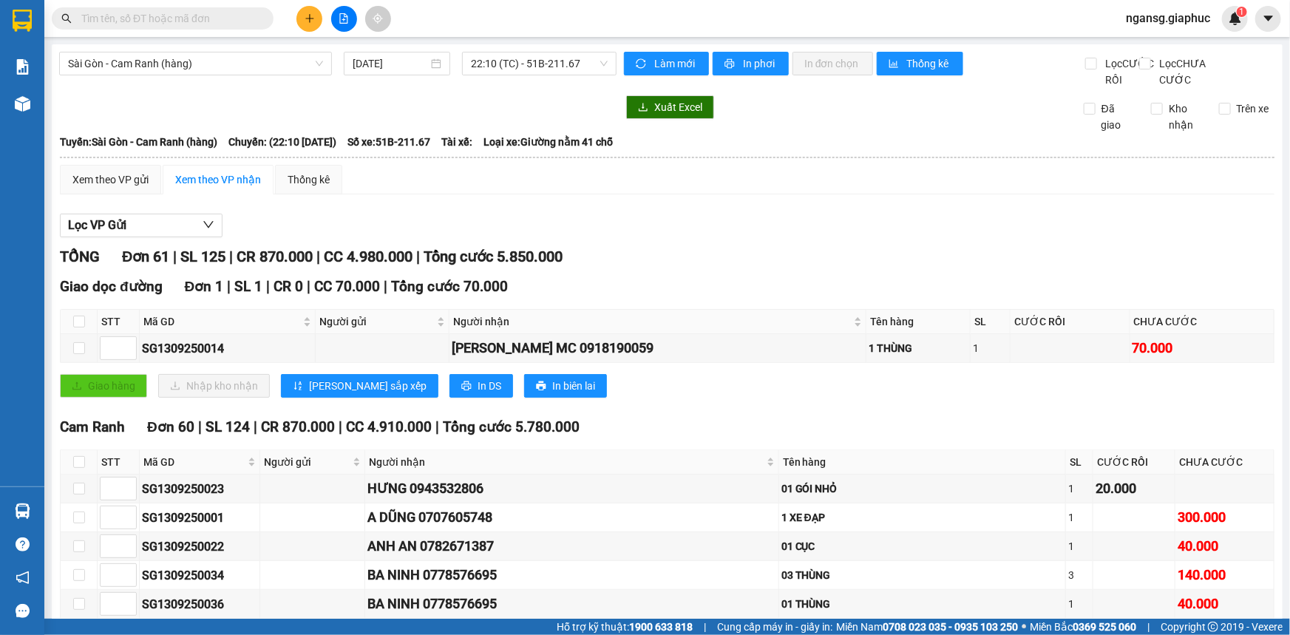
click at [699, 233] on div "Lọc VP Gửi" at bounding box center [667, 226] width 1214 height 24
click at [756, 52] on button "In phơi" at bounding box center [751, 64] width 76 height 24
click at [756, 65] on span "In phơi" at bounding box center [760, 63] width 34 height 16
click at [727, 55] on button "In phơi" at bounding box center [751, 64] width 76 height 24
click at [743, 59] on span "In phơi" at bounding box center [760, 63] width 34 height 16
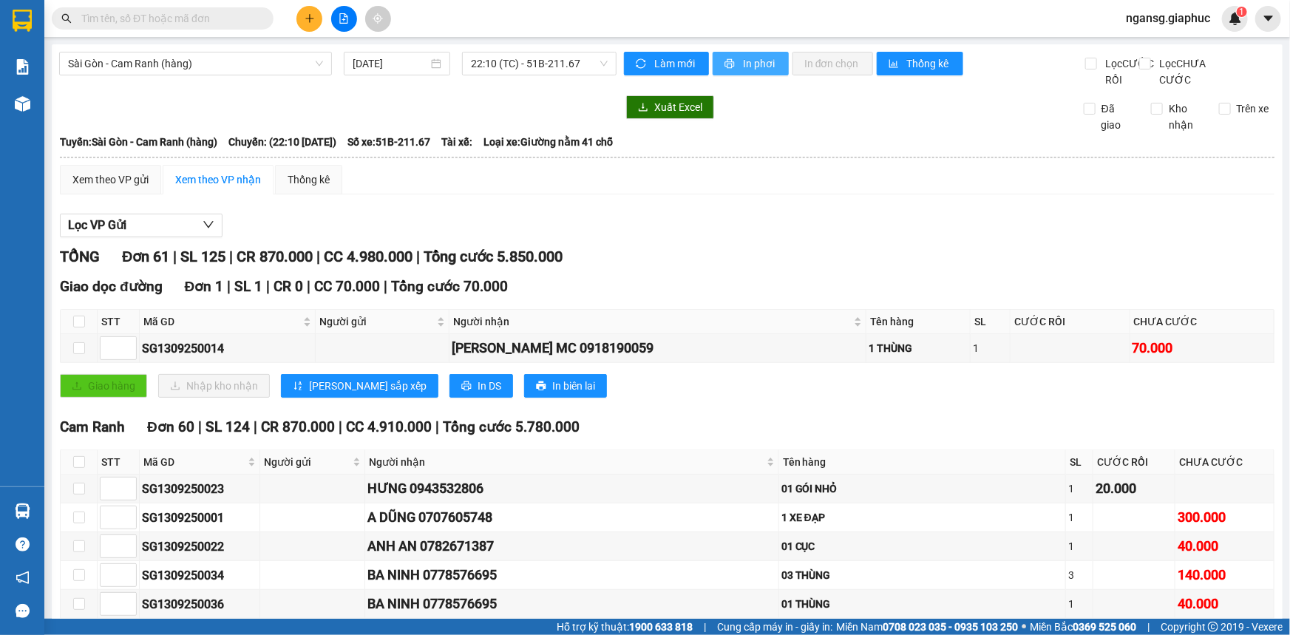
click at [759, 67] on span "In phơi" at bounding box center [760, 63] width 34 height 16
click at [828, 119] on div "Xuất Excel" at bounding box center [841, 107] width 434 height 24
click at [823, 119] on div "Xuất Excel" at bounding box center [841, 107] width 434 height 24
click at [843, 119] on div "Xuất Excel" at bounding box center [841, 107] width 434 height 24
click at [810, 119] on div "Xuất Excel" at bounding box center [841, 107] width 434 height 24
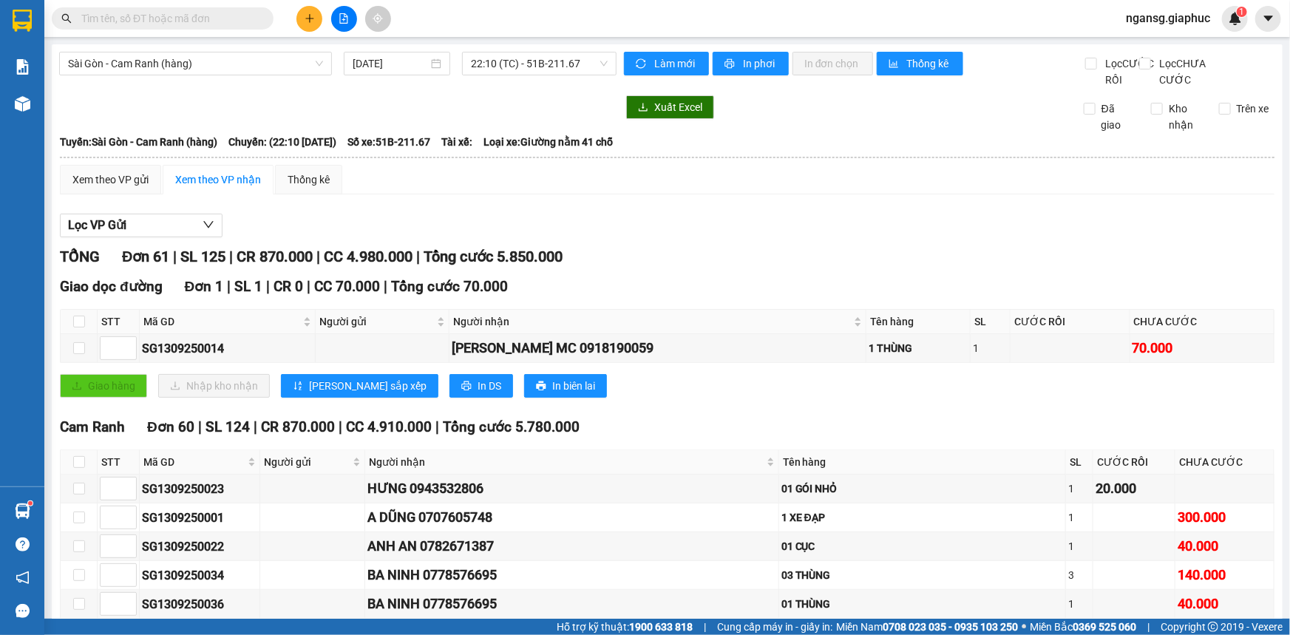
click at [738, 111] on div "Xuất Excel" at bounding box center [841, 107] width 434 height 24
click at [1271, 15] on icon "caret-down" at bounding box center [1268, 18] width 13 height 13
click at [1143, 15] on span "ngansg.giaphuc" at bounding box center [1168, 18] width 108 height 18
click at [1137, 39] on span "Đăng xuất" at bounding box center [1175, 46] width 76 height 16
